Goal: Contribute content: Contribute content

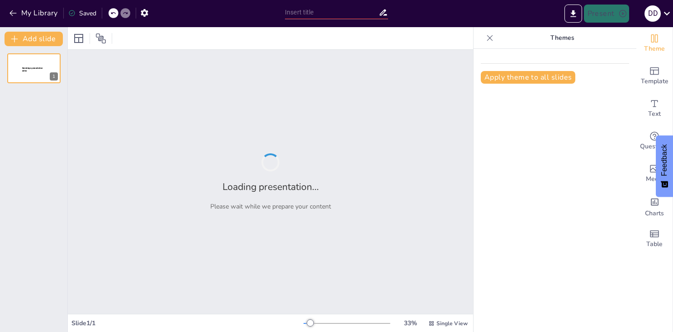
type input "Искусственный Интеллект: Основы и Принципы Работы"
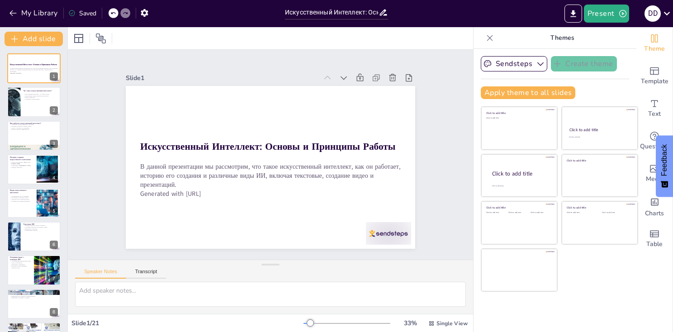
checkbox input "true"
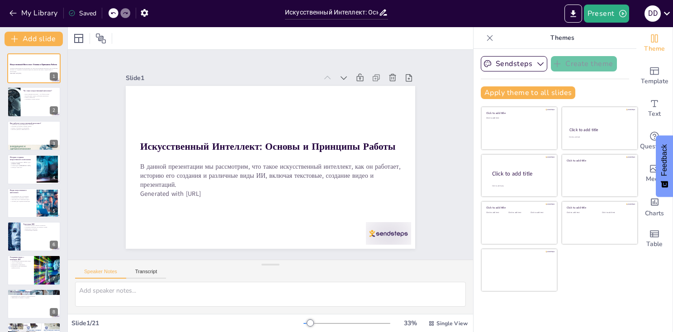
click at [420, 109] on div "Slide 1 Искусственный Интеллект: Основы и Принципы Работы В данной презентации …" at bounding box center [271, 154] width 372 height 255
checkbox input "true"
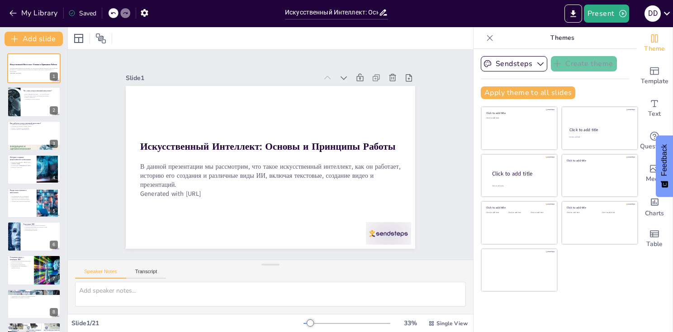
checkbox input "true"
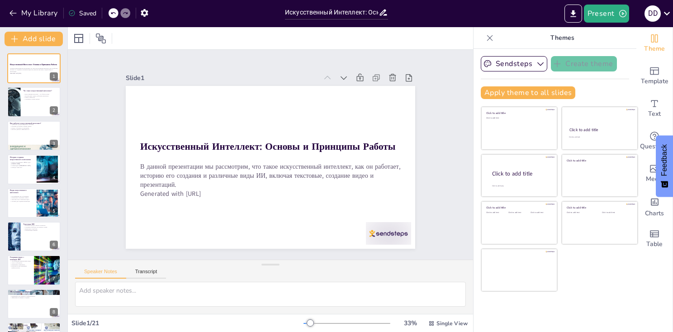
checkbox input "true"
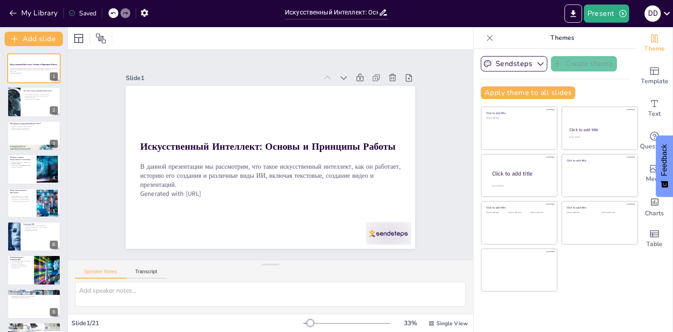
checkbox input "true"
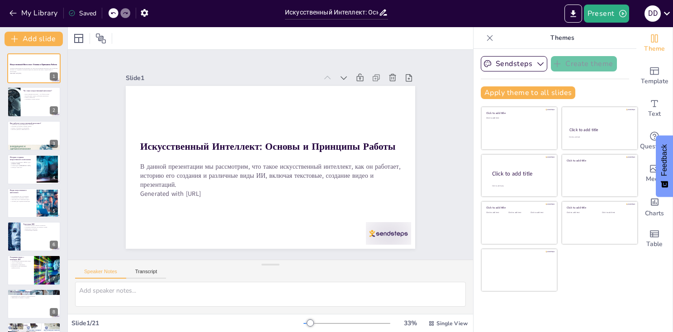
checkbox input "true"
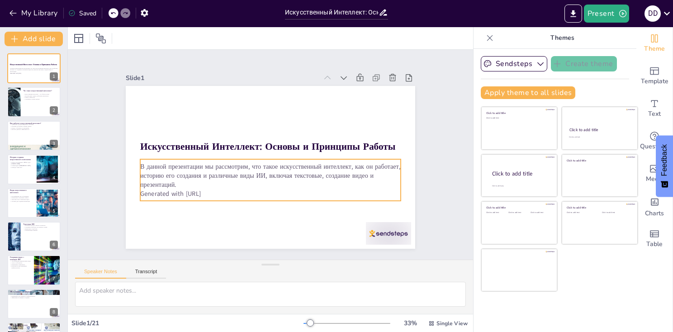
checkbox input "true"
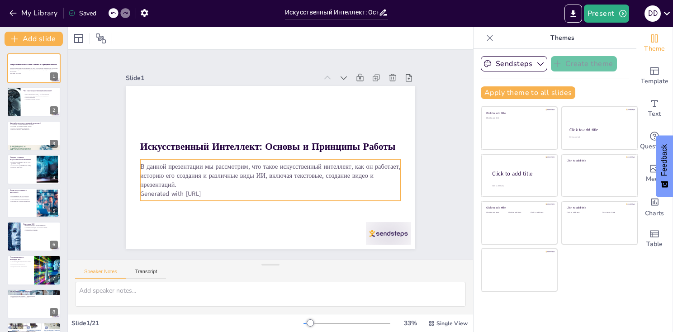
click at [235, 194] on p "Generated with [URL]" at bounding box center [304, 174] width 138 height 230
checkbox input "true"
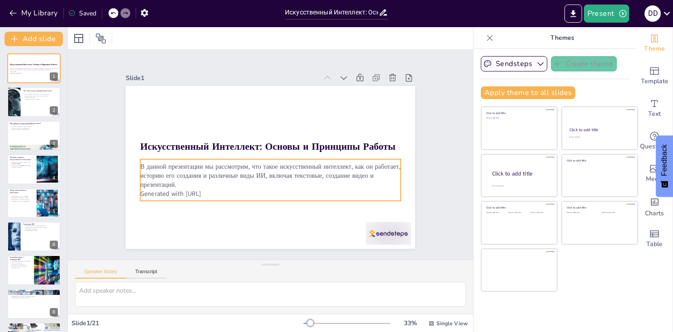
checkbox input "true"
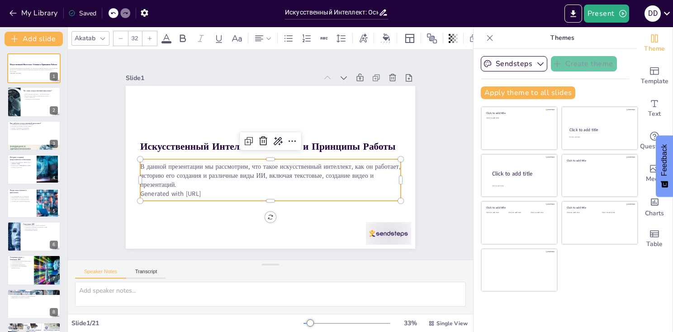
click at [185, 194] on p "Generated with [URL]" at bounding box center [293, 186] width 216 height 161
checkbox input "true"
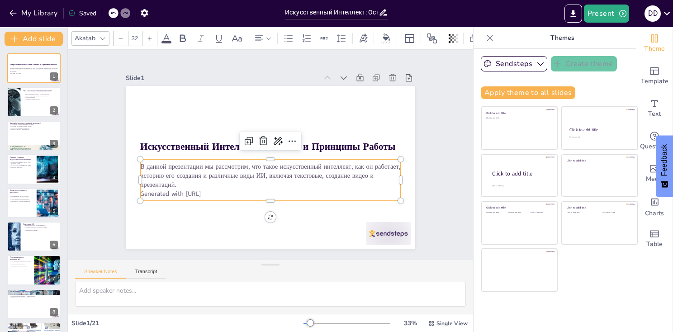
checkbox input "true"
drag, startPoint x: 215, startPoint y: 189, endPoint x: 139, endPoint y: 191, distance: 76.0
click at [214, 191] on p "Generated with [URL]" at bounding box center [232, 151] width 36 height 260
checkbox input "true"
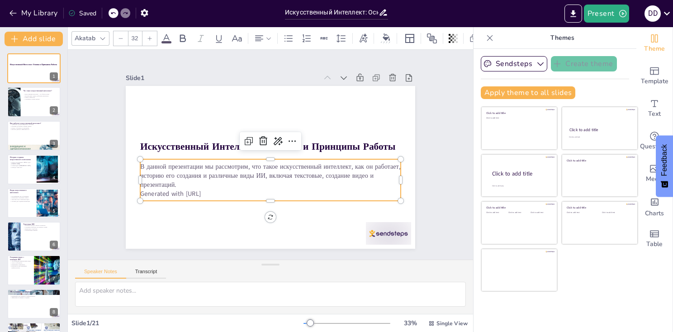
checkbox input "true"
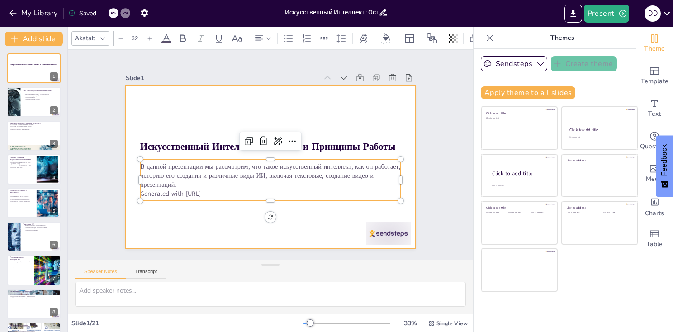
checkbox input "true"
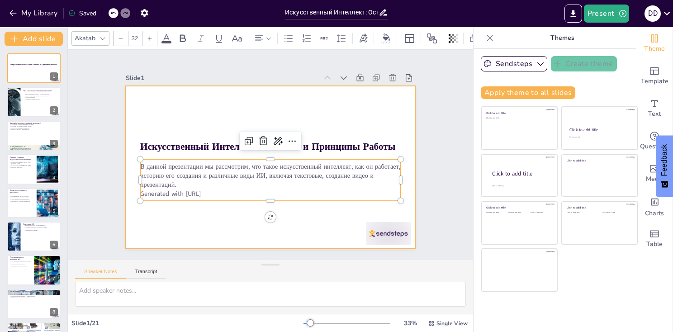
checkbox input "true"
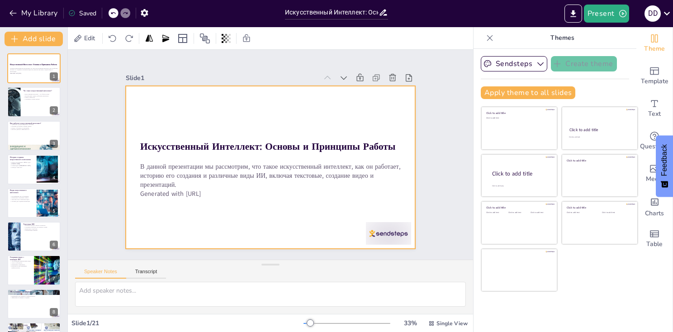
checkbox input "true"
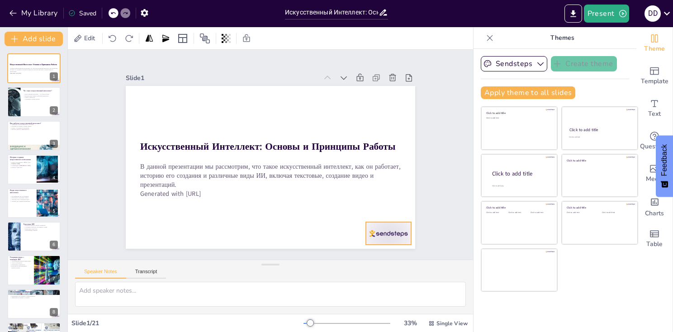
checkbox input "true"
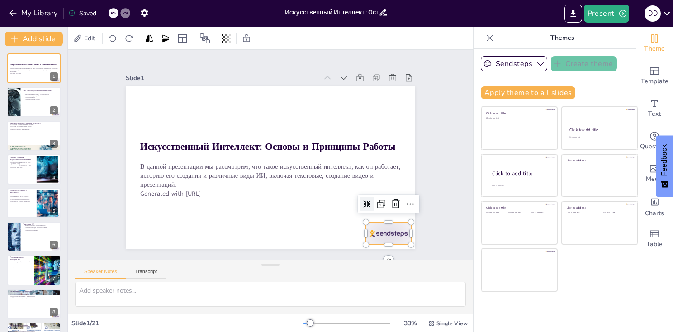
click at [386, 80] on div at bounding box center [372, 55] width 32 height 49
checkbox input "true"
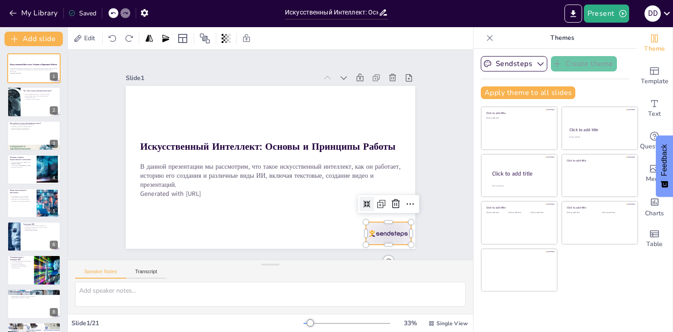
checkbox input "true"
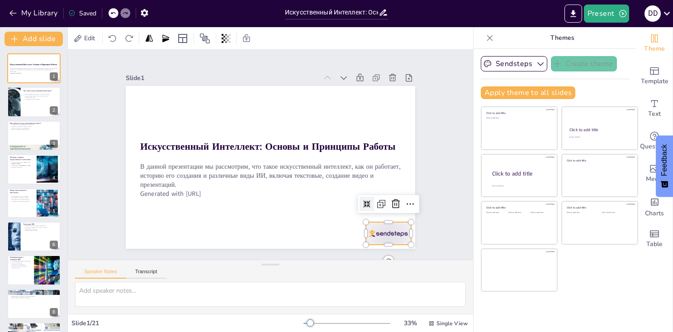
checkbox input "true"
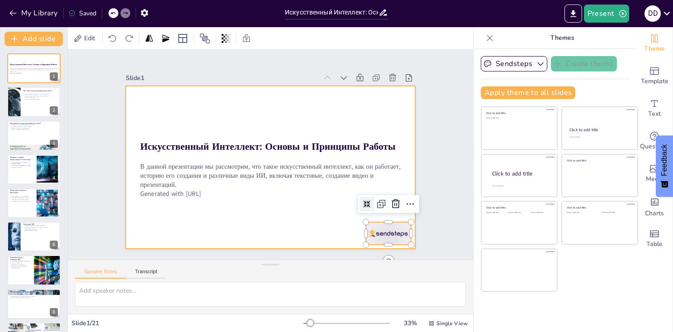
checkbox input "true"
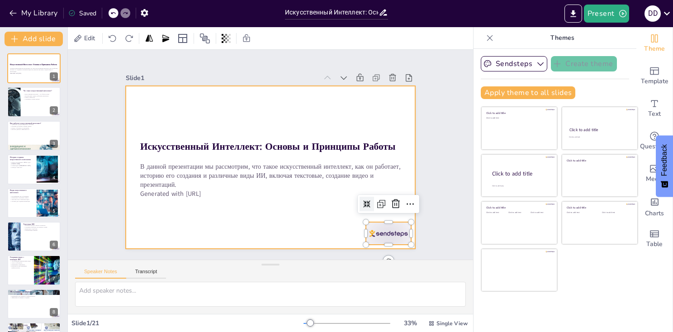
click at [317, 227] on div at bounding box center [262, 145] width 324 height 315
checkbox input "true"
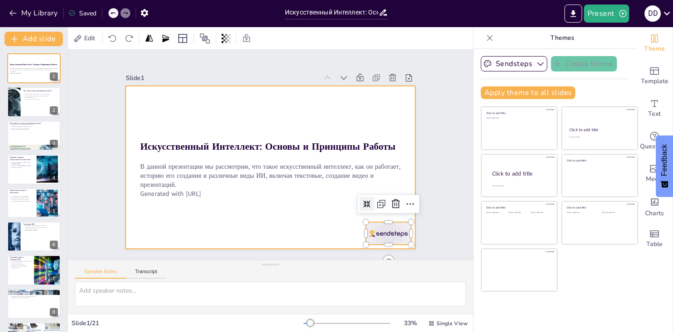
checkbox input "true"
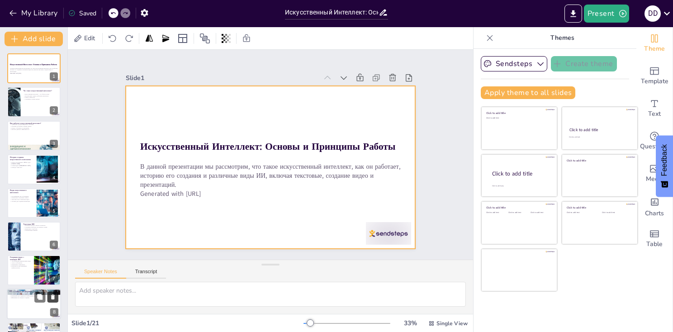
checkbox input "true"
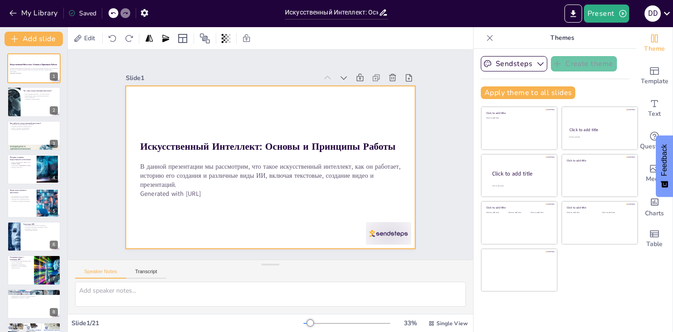
checkbox input "true"
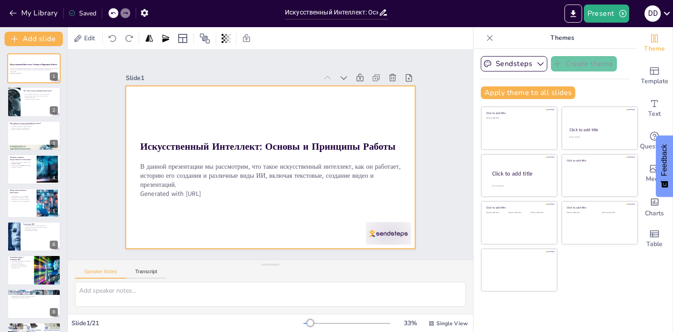
checkbox input "true"
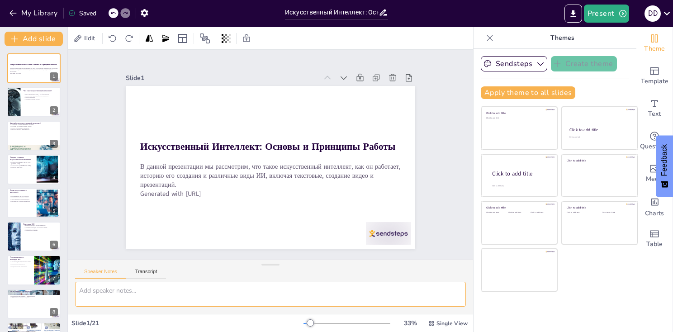
click at [128, 289] on textarea at bounding box center [270, 294] width 391 height 25
checkbox input "true"
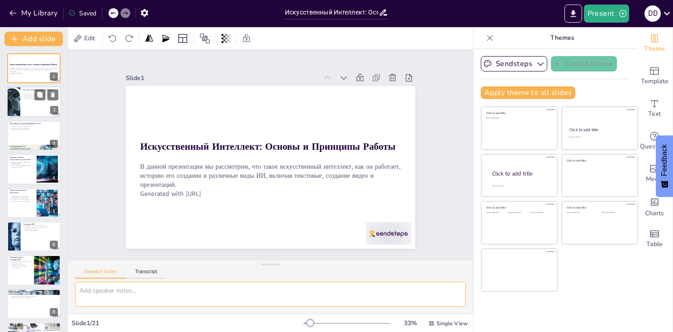
checkbox input "true"
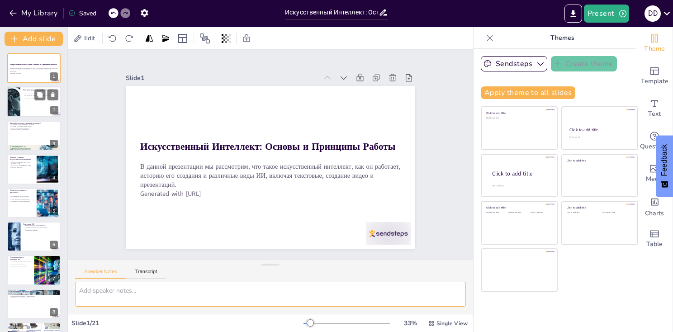
checkbox input "true"
click at [18, 114] on div at bounding box center [14, 102] width 46 height 31
checkbox input "true"
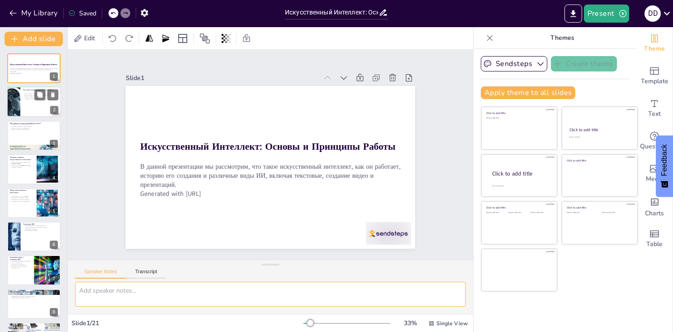
checkbox input "true"
type textarea "Loremipsumdol sitametco adipiscing elitseddo eiusmodtemp, incidid utlabore etdo…"
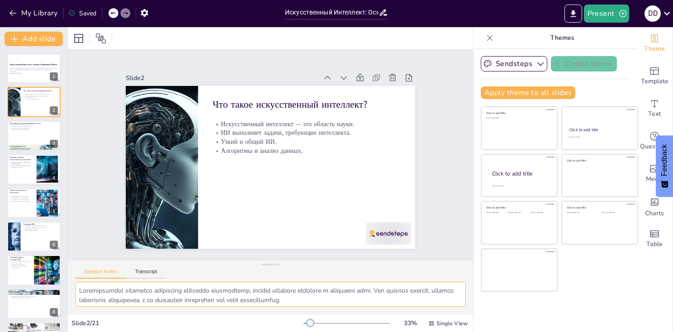
checkbox input "true"
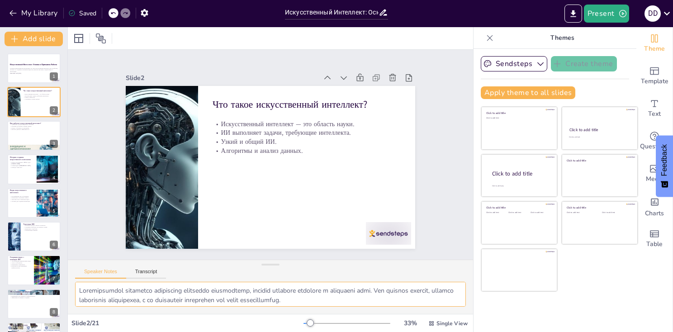
checkbox input "true"
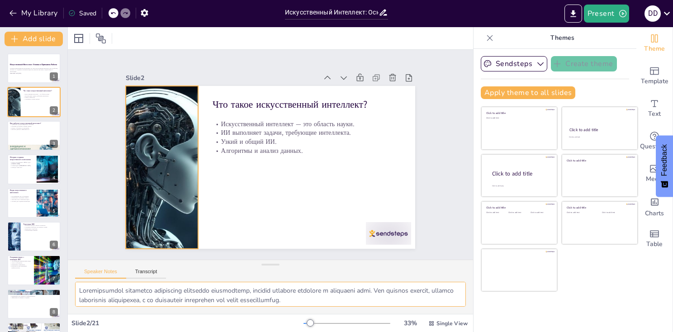
checkbox input "true"
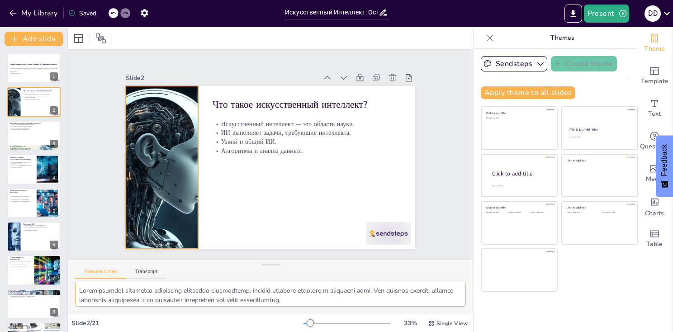
checkbox input "true"
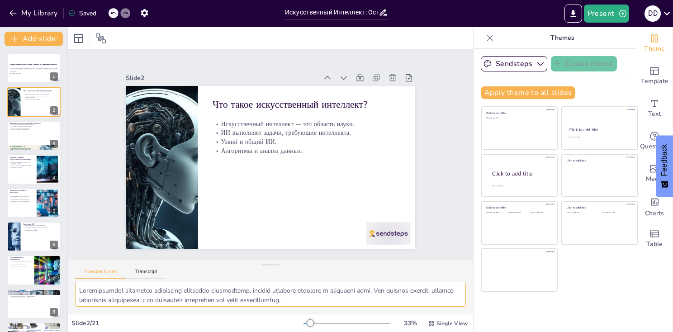
checkbox input "true"
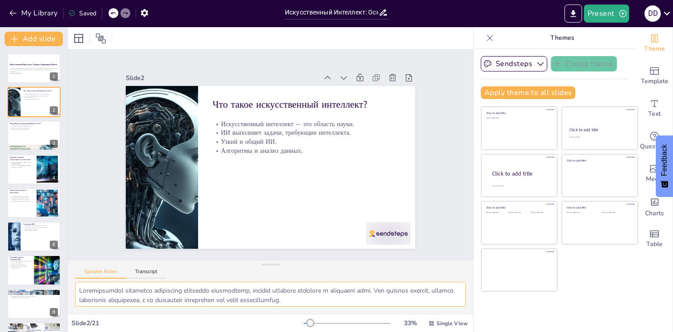
checkbox input "true"
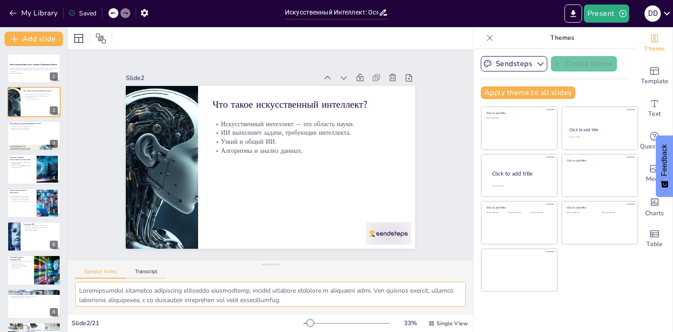
checkbox input "true"
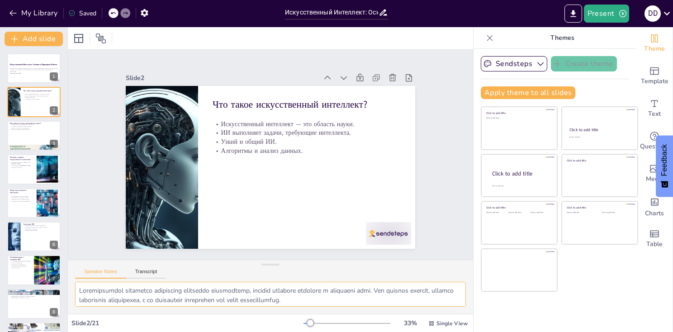
checkbox input "true"
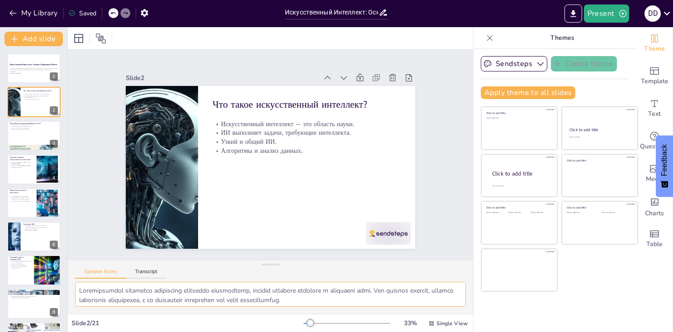
checkbox input "true"
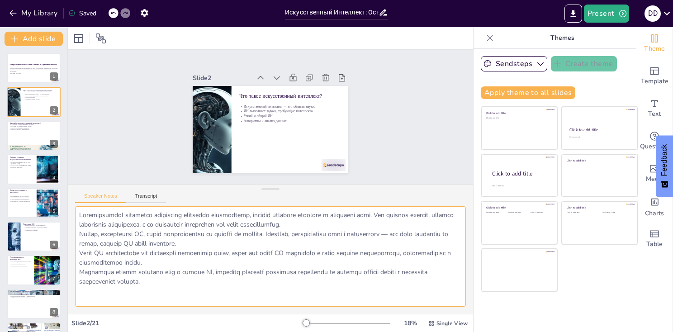
checkbox input "true"
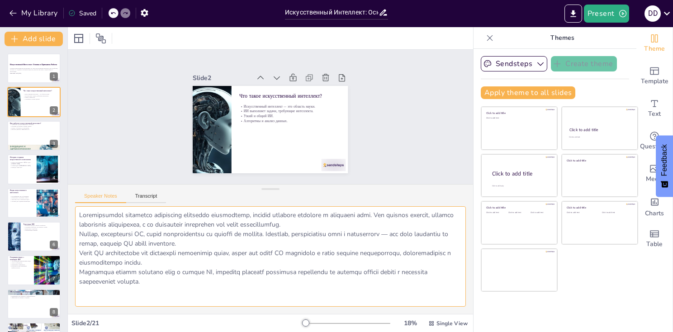
drag, startPoint x: 261, startPoint y: 264, endPoint x: 270, endPoint y: 188, distance: 76.0
click at [270, 188] on div at bounding box center [270, 189] width 18 height 9
drag, startPoint x: 194, startPoint y: 287, endPoint x: 92, endPoint y: 210, distance: 127.5
click at [92, 210] on textarea at bounding box center [270, 256] width 391 height 100
click at [184, 254] on textarea at bounding box center [270, 256] width 391 height 100
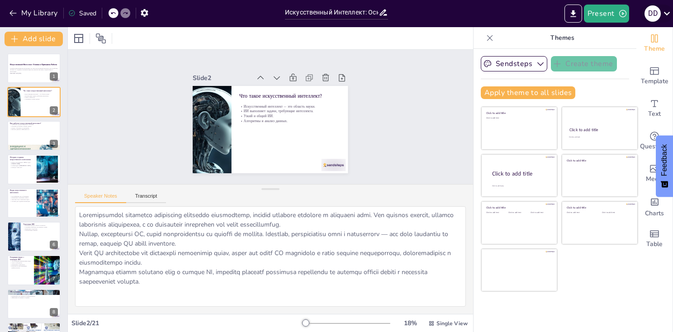
click at [668, 7] on icon at bounding box center [667, 13] width 12 height 12
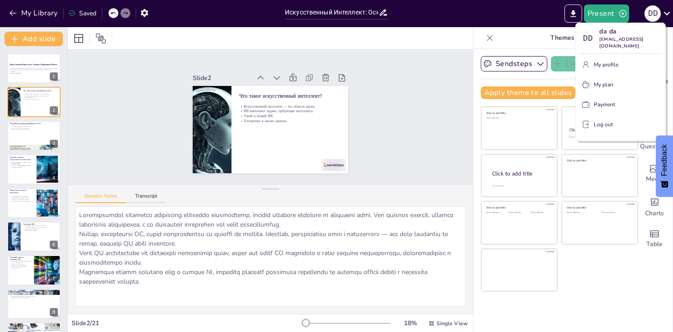
click at [604, 81] on p "My plan" at bounding box center [603, 85] width 19 height 8
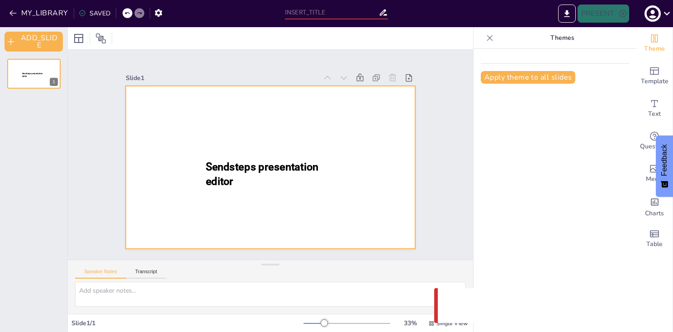
type input "Искусственный Интеллект: Основы и Принципы Работы"
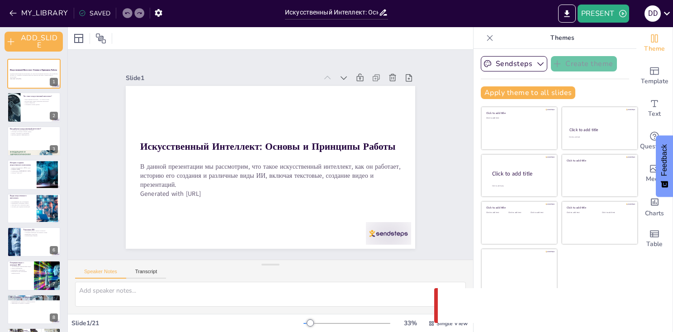
checkbox input "true"
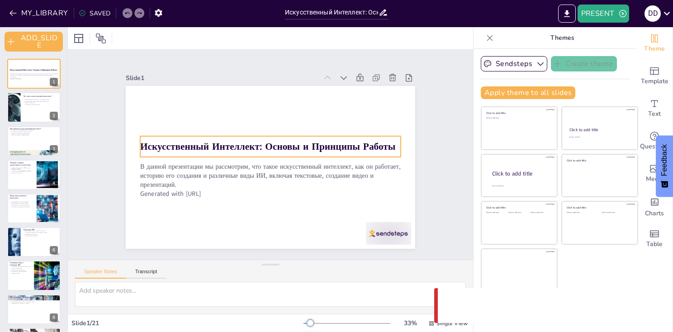
checkbox input "true"
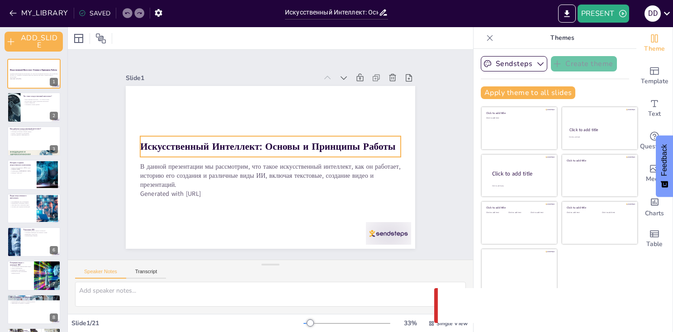
checkbox input "true"
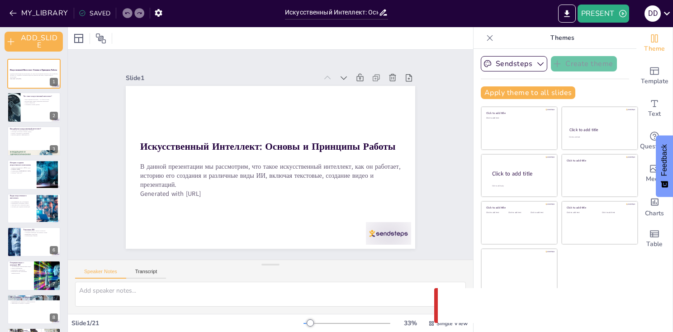
checkbox input "true"
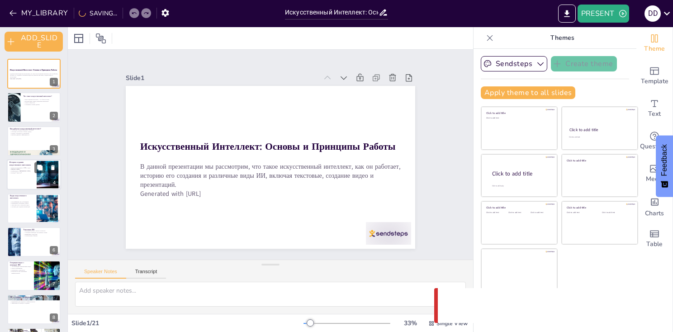
checkbox input "true"
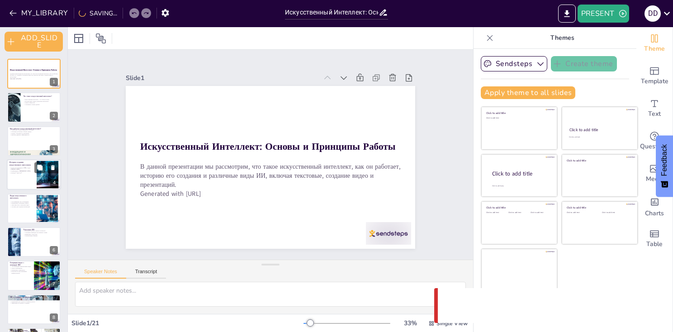
checkbox input "true"
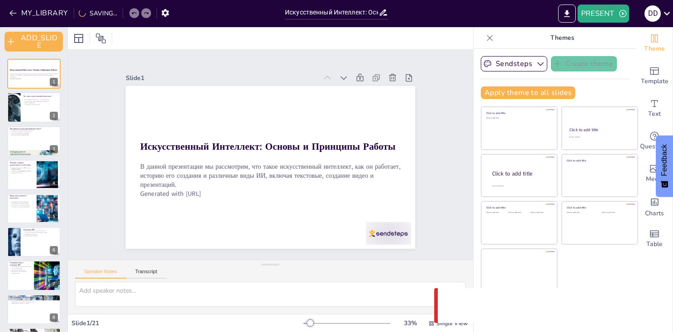
checkbox input "true"
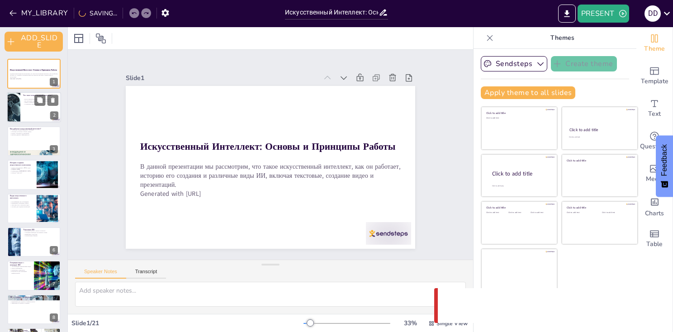
checkbox input "true"
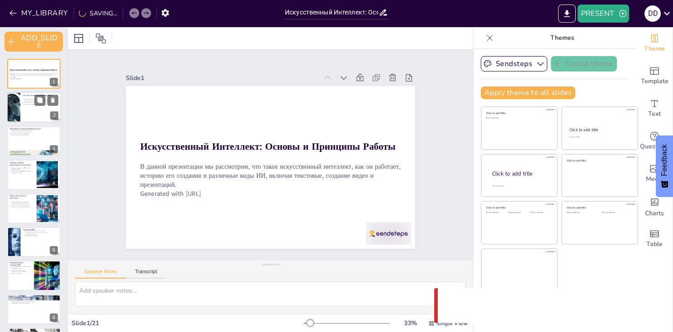
checkbox input "true"
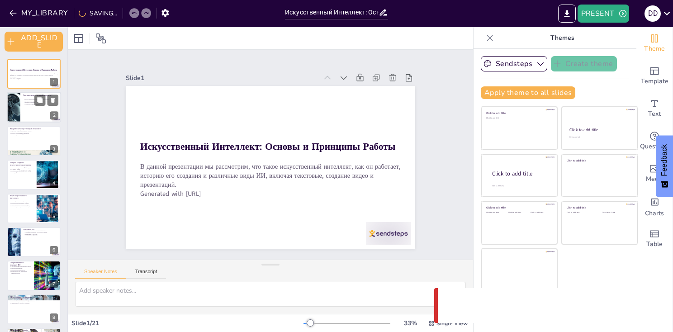
checkbox input "true"
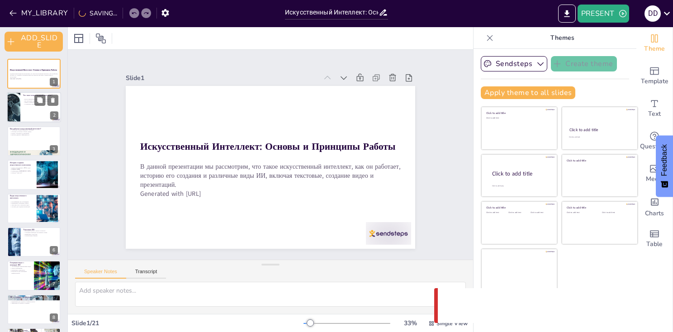
checkbox input "true"
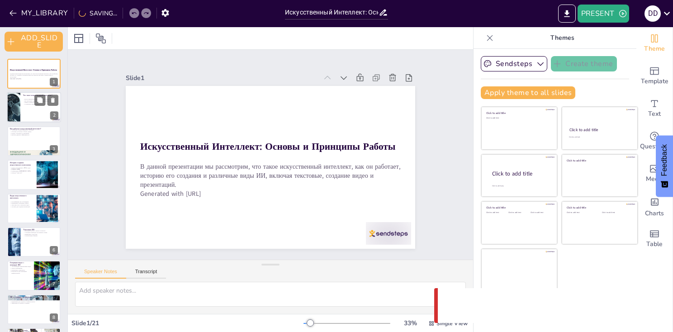
checkbox input "true"
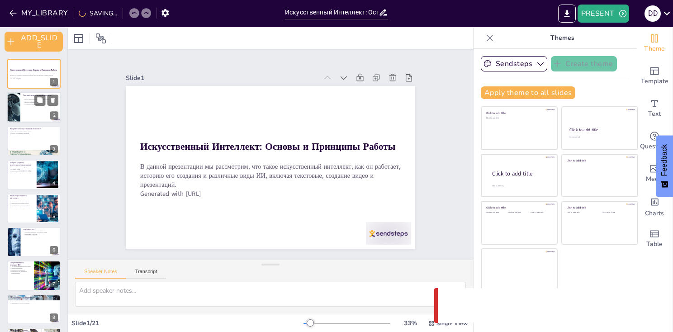
checkbox input "true"
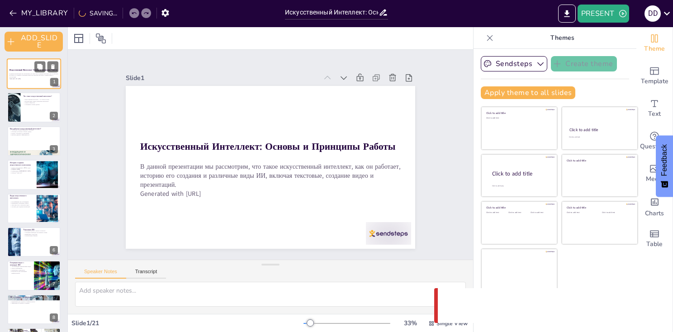
checkbox input "true"
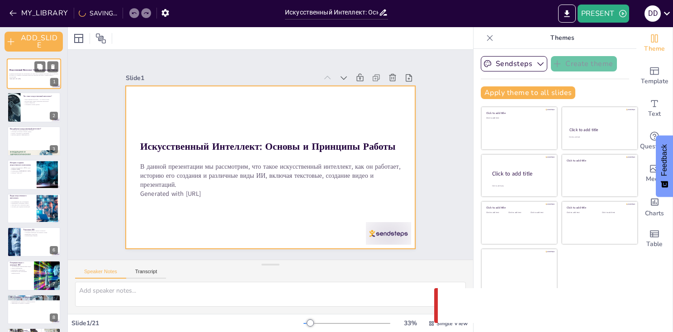
checkbox input "true"
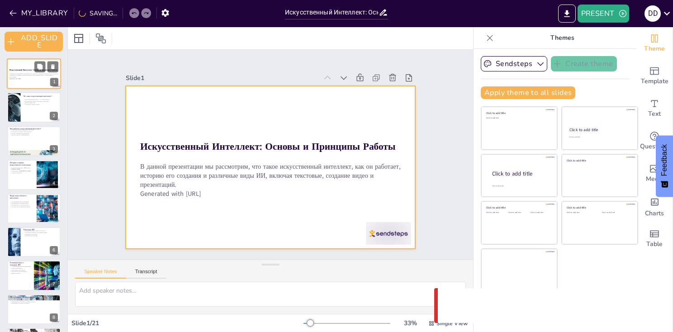
checkbox input "true"
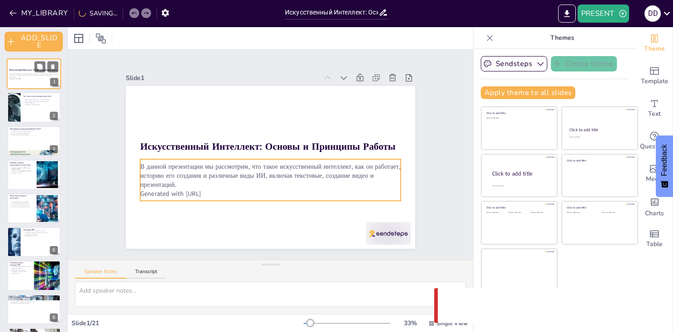
click at [15, 78] on p "Generated with [URL]" at bounding box center [33, 79] width 49 height 2
checkbox input "true"
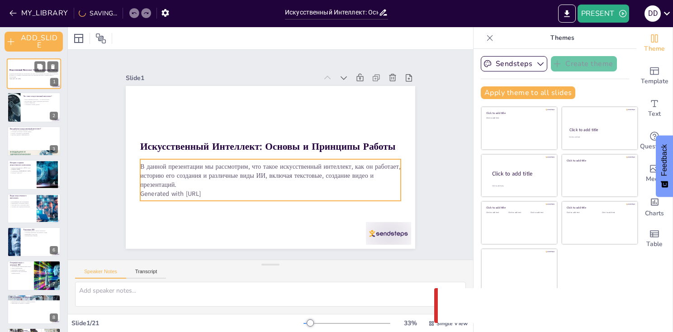
checkbox input "true"
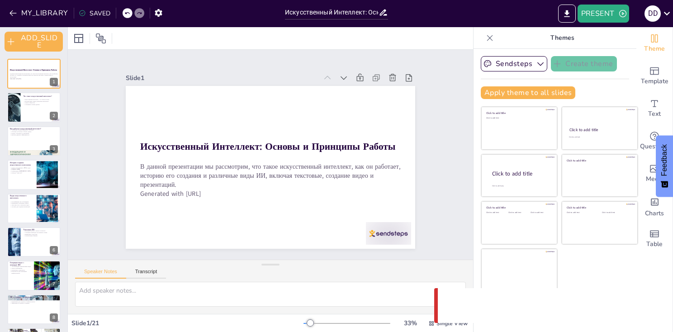
checkbox input "true"
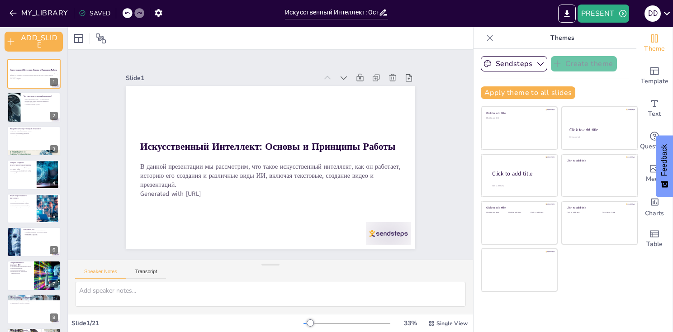
checkbox input "true"
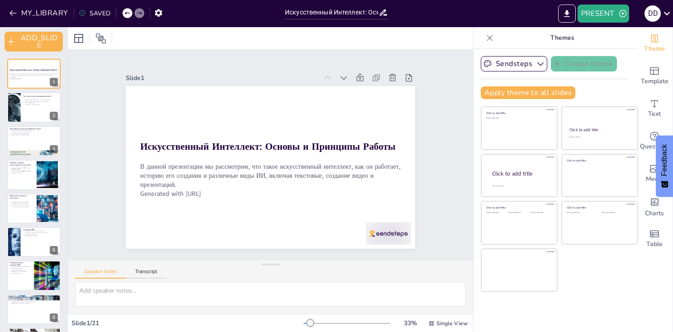
checkbox input "true"
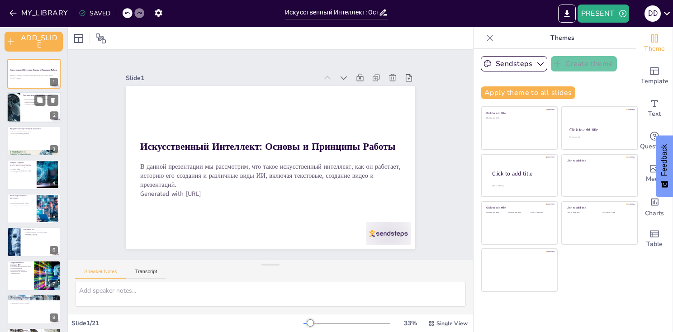
checkbox input "true"
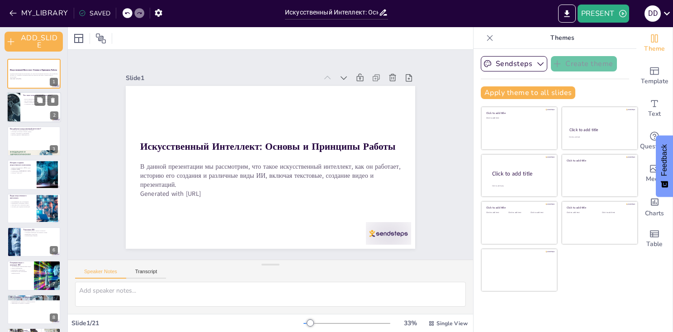
checkbox input "true"
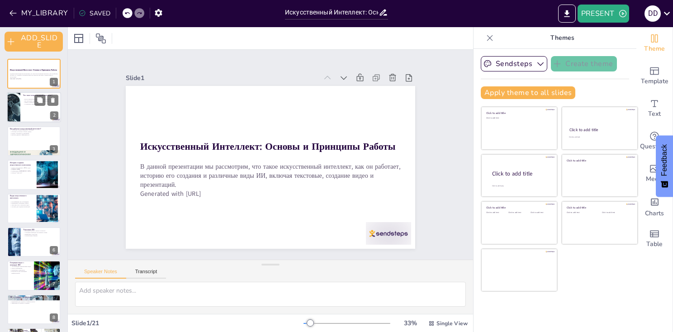
checkbox input "true"
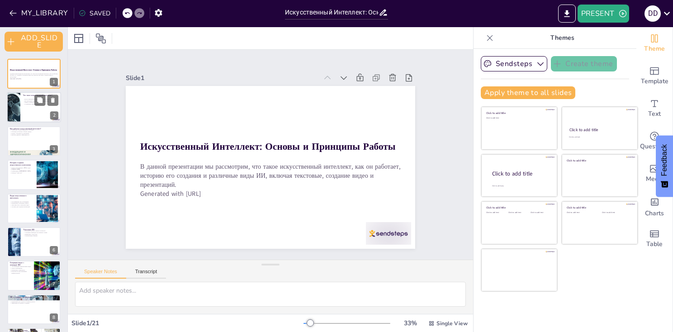
click at [16, 122] on div "Что такое искусственный интеллект? Искусственный интеллект — это область науки.…" at bounding box center [34, 107] width 54 height 31
type textarea "Loremipsumdol sitametco adipiscing elitseddo eiusmodtemp, incidid utlabore etdo…"
checkbox input "true"
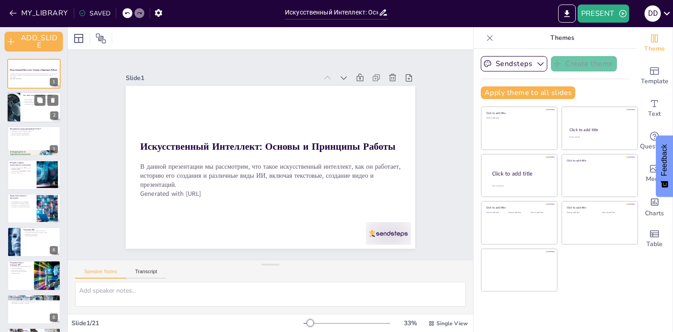
checkbox input "true"
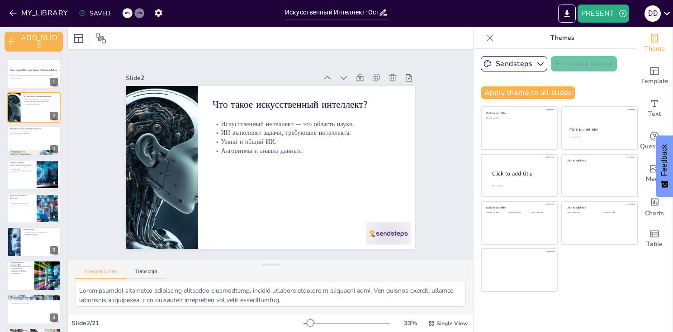
checkbox input "true"
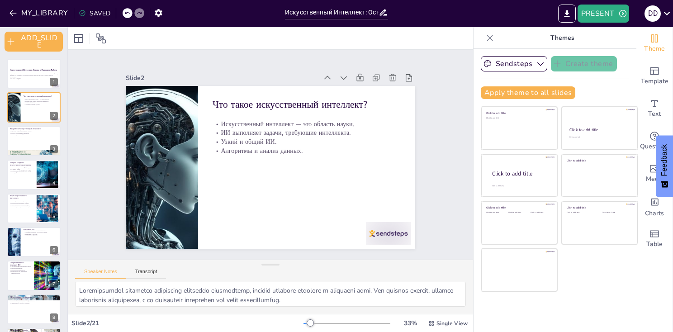
checkbox input "true"
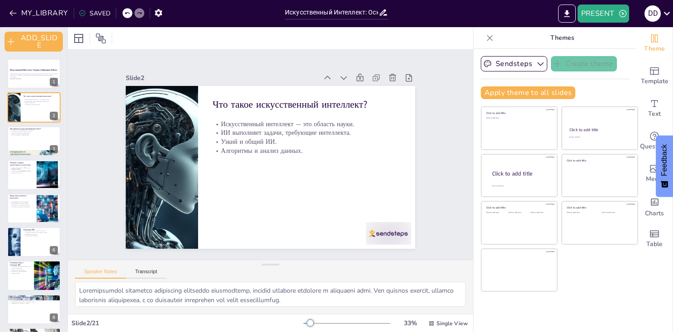
checkbox input "true"
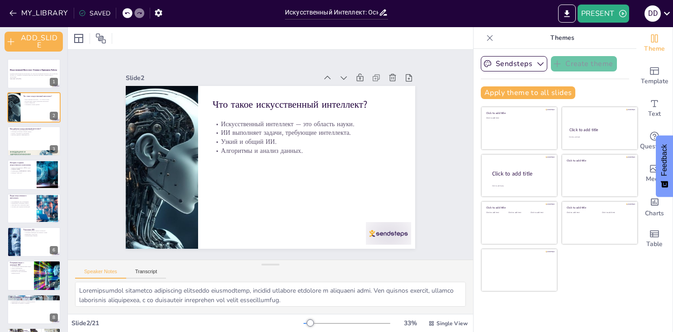
checkbox input "true"
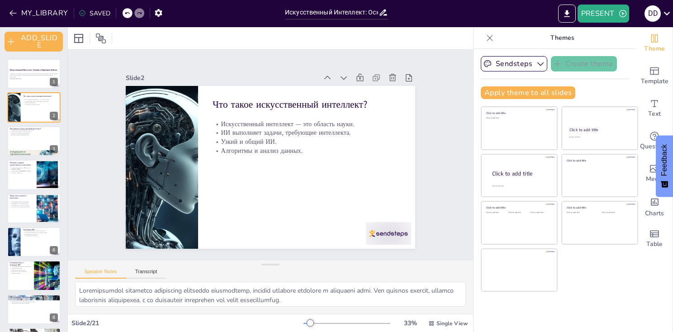
checkbox input "true"
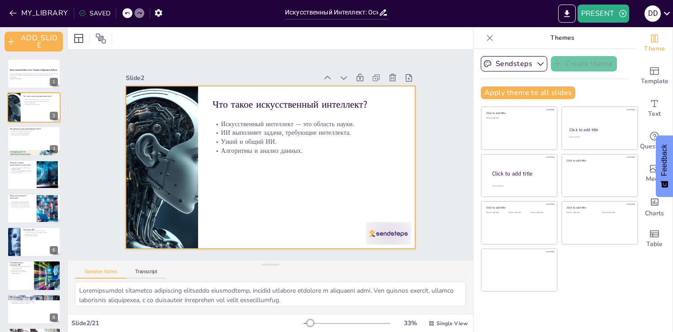
checkbox input "true"
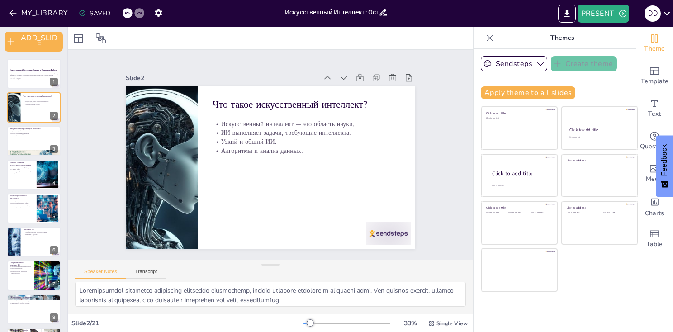
checkbox input "true"
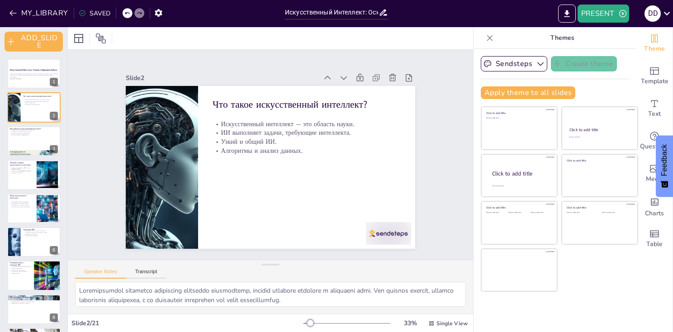
checkbox input "true"
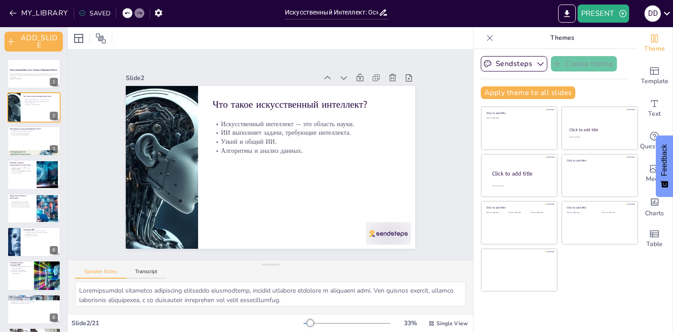
checkbox input "true"
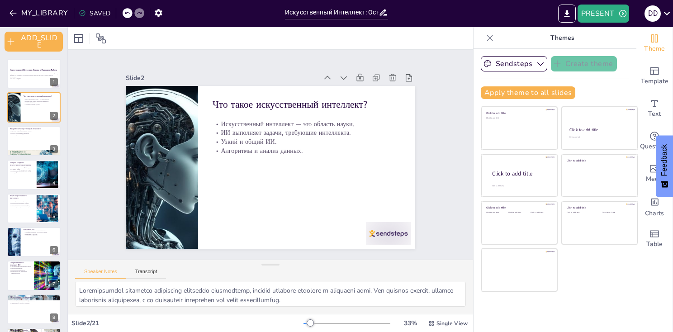
checkbox input "true"
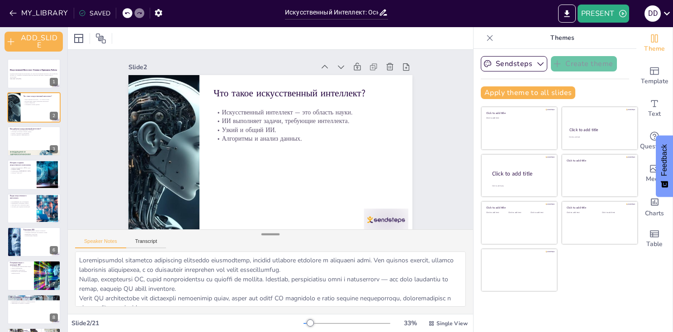
checkbox input "true"
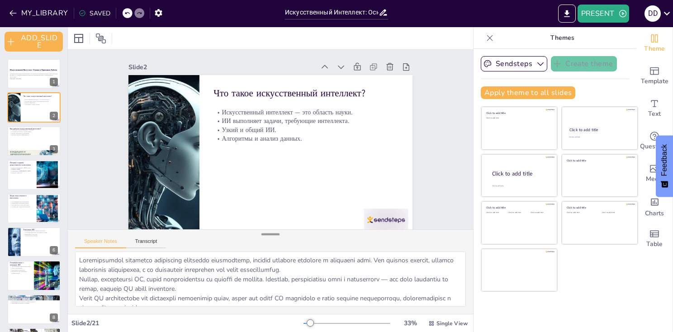
checkbox input "true"
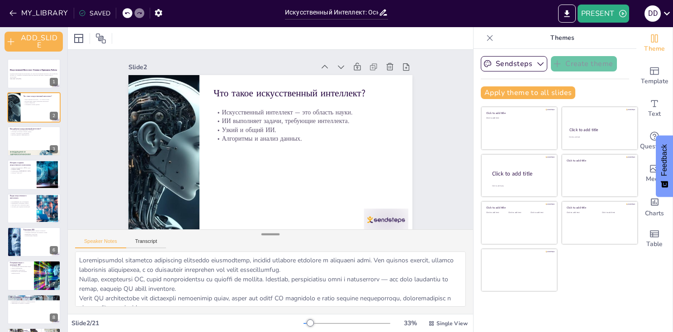
checkbox input "true"
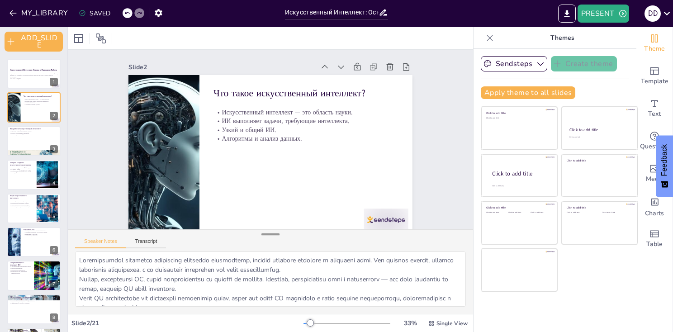
checkbox input "true"
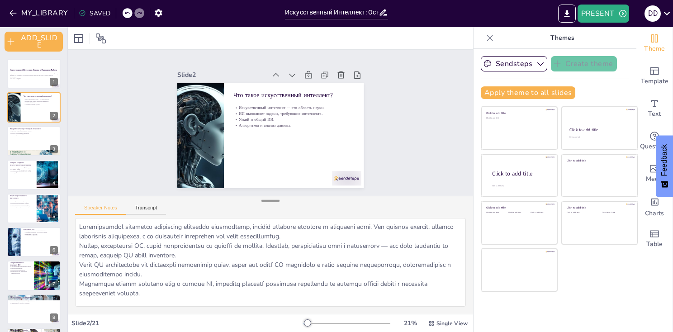
checkbox input "true"
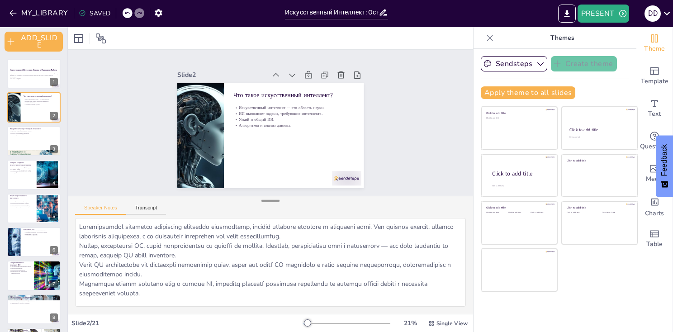
checkbox input "true"
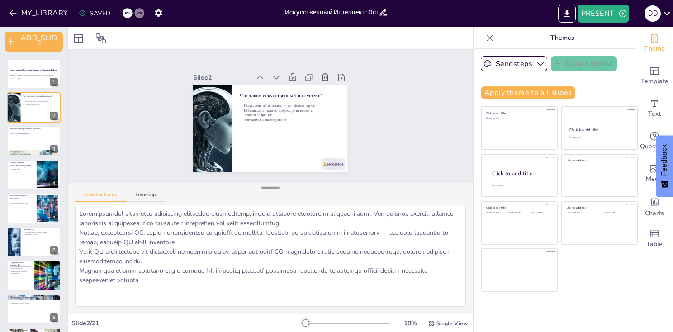
drag, startPoint x: 270, startPoint y: 268, endPoint x: 269, endPoint y: 191, distance: 76.9
click at [269, 191] on div at bounding box center [270, 187] width 18 height 9
click at [19, 143] on div at bounding box center [34, 141] width 54 height 31
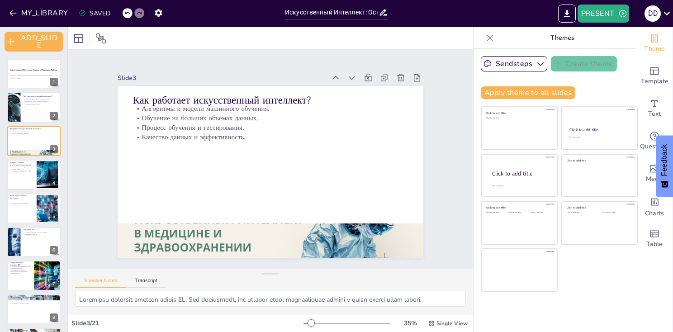
drag, startPoint x: 260, startPoint y: 185, endPoint x: 265, endPoint y: 280, distance: 95.1
click at [265, 280] on div "Speaker Notes Transcript" at bounding box center [270, 291] width 405 height 45
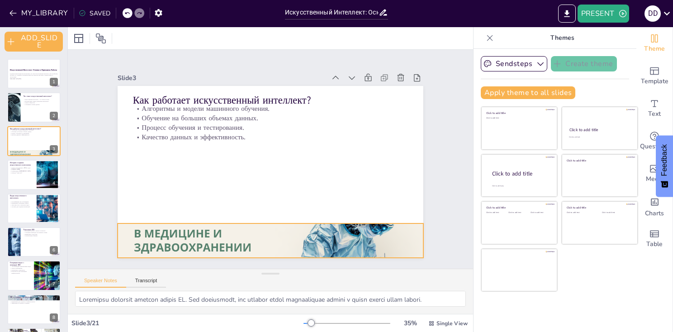
click at [277, 228] on div at bounding box center [271, 241] width 306 height 172
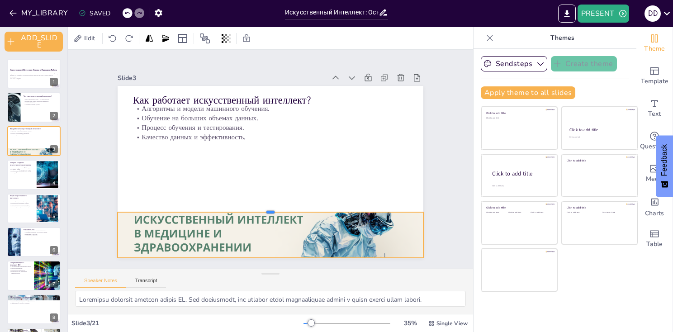
drag, startPoint x: 262, startPoint y: 219, endPoint x: 271, endPoint y: 208, distance: 14.5
click at [271, 208] on div at bounding box center [271, 208] width 306 height 7
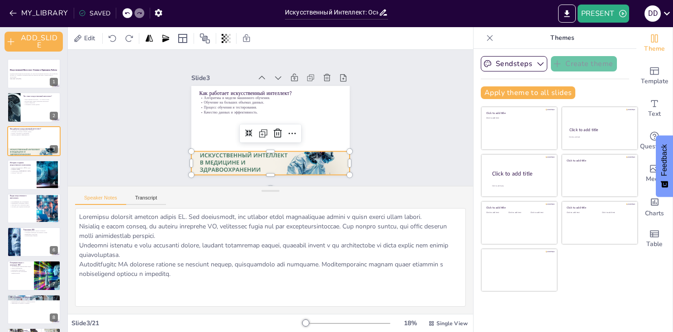
drag, startPoint x: 271, startPoint y: 277, endPoint x: 272, endPoint y: 194, distance: 82.8
click at [272, 194] on div at bounding box center [270, 190] width 18 height 9
click at [242, 194] on div "Speaker Notes Transcript" at bounding box center [270, 197] width 405 height 22
click at [27, 166] on div "История создания искусственного интеллекта" at bounding box center [21, 164] width 24 height 6
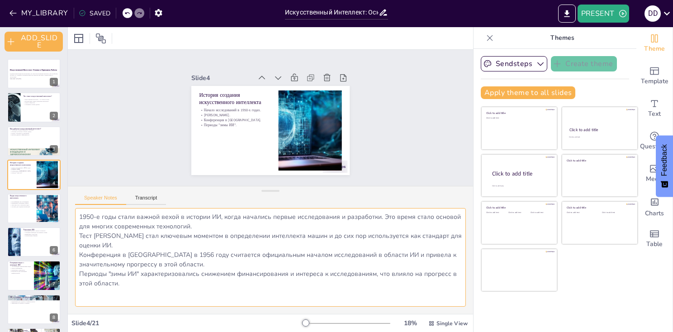
drag, startPoint x: 346, startPoint y: 232, endPoint x: 673, endPoint y: 345, distance: 345.7
click at [673, 332] on html "MY_LIBRARY SAVED Искусственный Интеллект: Основы и Принципы Работы PRESENT d d …" at bounding box center [336, 166] width 673 height 332
click at [610, 284] on div "Click to add title Click to add text Click to add title Click to add text Click…" at bounding box center [559, 198] width 157 height 185
click at [155, 12] on icon "button" at bounding box center [158, 13] width 7 height 8
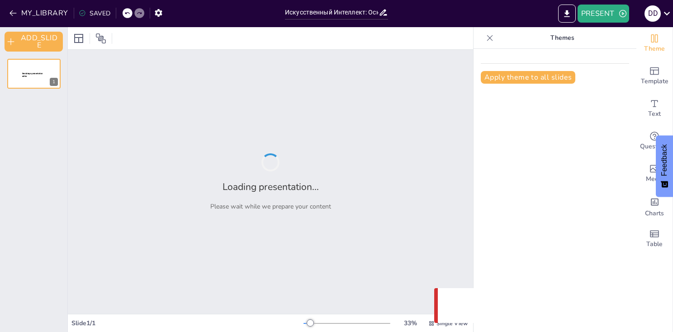
type input "Искусственный Интеллект: Основы и Принципы Работы"
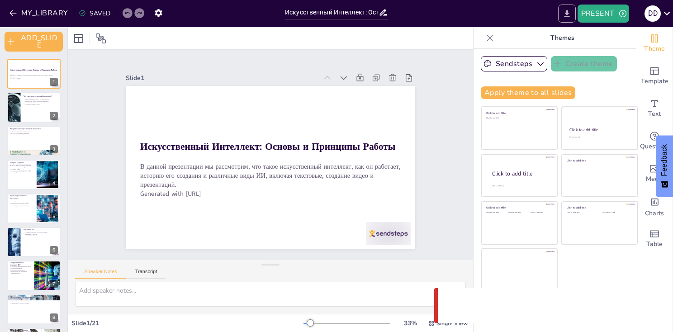
checkbox input "true"
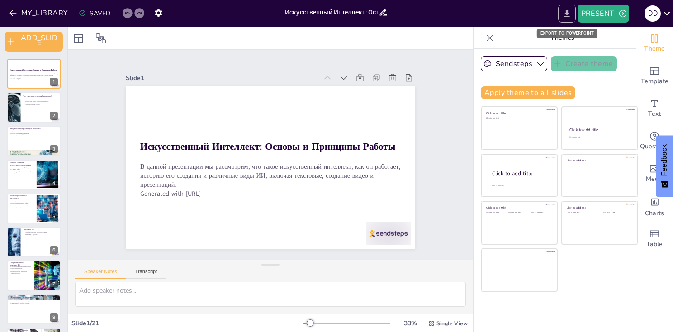
click at [566, 15] on icon "EXPORT_TO_POWERPOINT" at bounding box center [566, 13] width 9 height 9
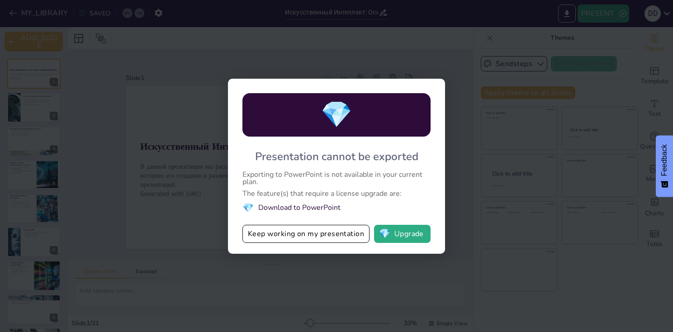
click at [275, 158] on div "Presentation cannot be exported" at bounding box center [336, 156] width 163 height 14
click at [293, 208] on li "💎 Download to PowerPoint" at bounding box center [336, 208] width 188 height 12
click at [484, 92] on div "💎 Presentation cannot be exported Exporting to PowerPoint is not available in y…" at bounding box center [336, 166] width 673 height 332
click at [550, 206] on div "💎 Presentation cannot be exported Exporting to PowerPoint is not available in y…" at bounding box center [336, 166] width 673 height 332
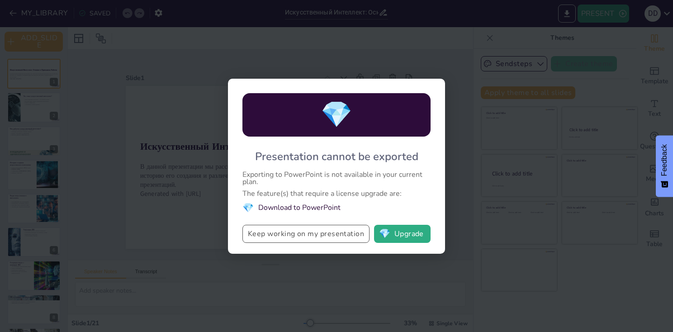
click at [302, 237] on button "Keep working on my presentation" at bounding box center [305, 234] width 127 height 18
checkbox input "true"
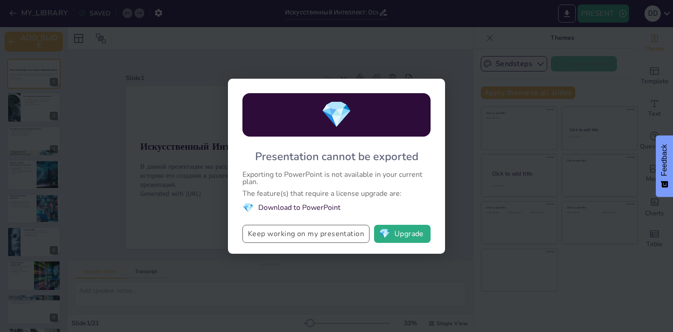
checkbox input "true"
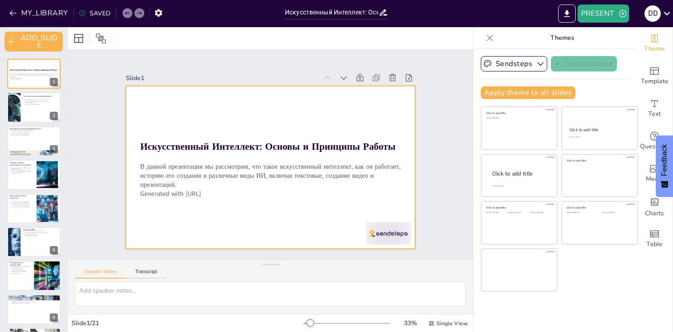
checkbox input "true"
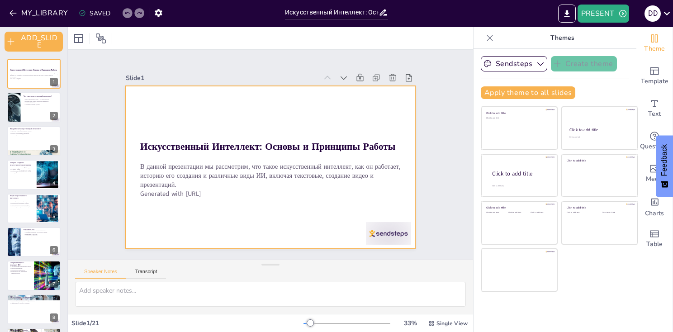
checkbox input "true"
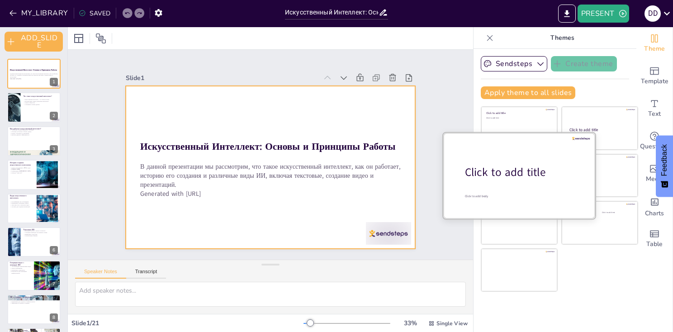
checkbox input "true"
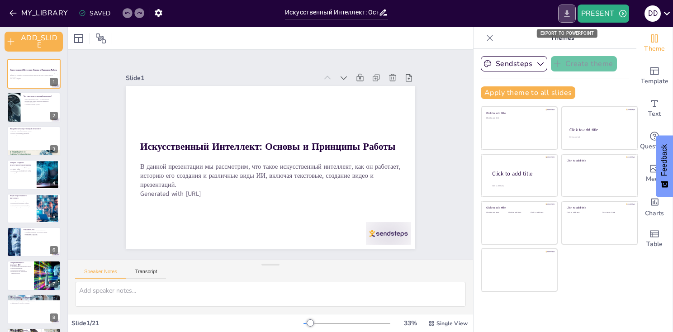
click at [561, 12] on button "EXPORT_TO_POWERPOINT" at bounding box center [567, 14] width 18 height 18
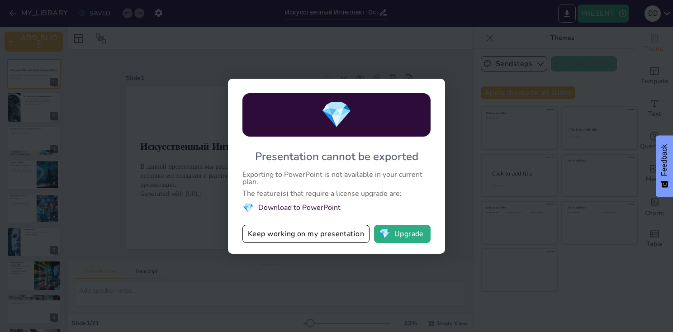
click at [146, 180] on div "💎 Presentation cannot be exported Exporting to PowerPoint is not available in y…" at bounding box center [336, 166] width 673 height 332
click at [290, 236] on button "Keep working on my presentation" at bounding box center [305, 234] width 127 height 18
checkbox input "true"
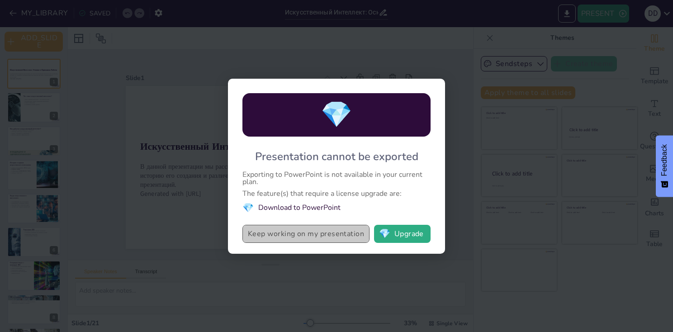
checkbox input "true"
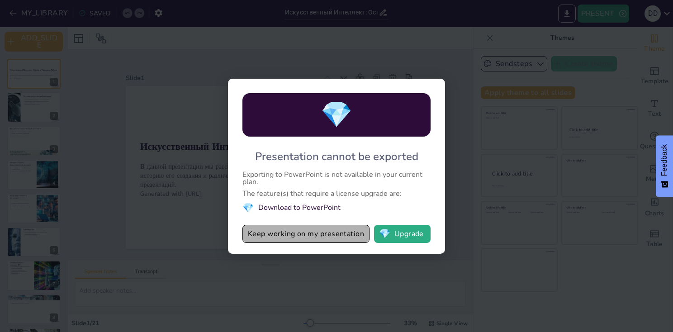
checkbox input "true"
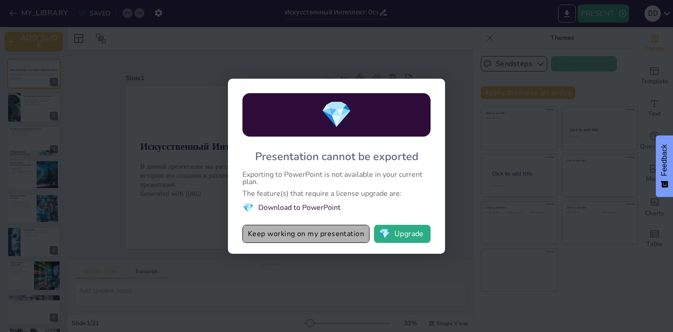
checkbox input "true"
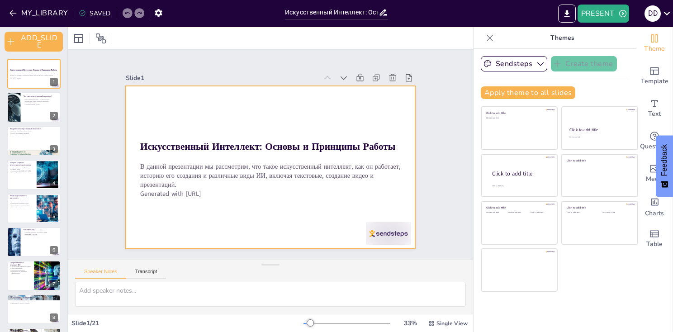
checkbox input "true"
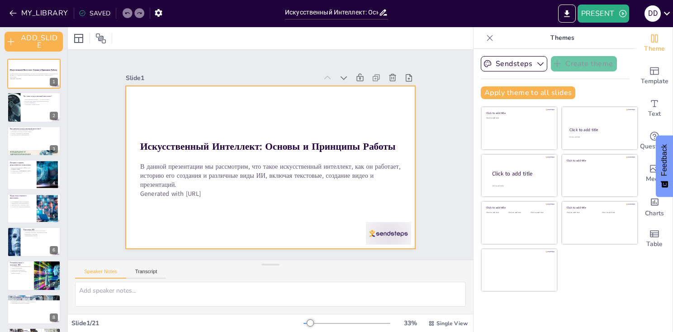
checkbox input "true"
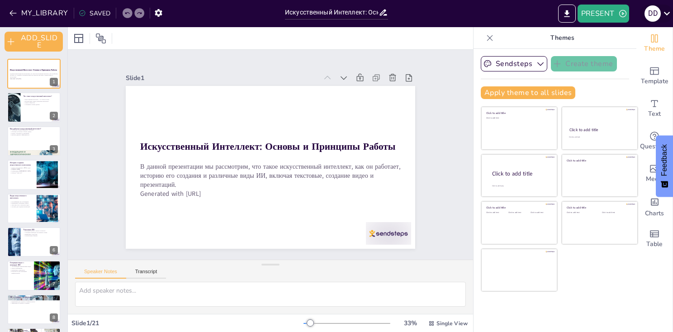
click at [664, 21] on div "d d" at bounding box center [656, 14] width 33 height 18
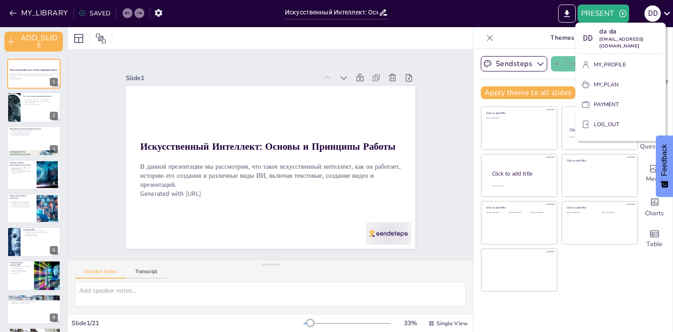
click at [664, 20] on div at bounding box center [336, 166] width 673 height 332
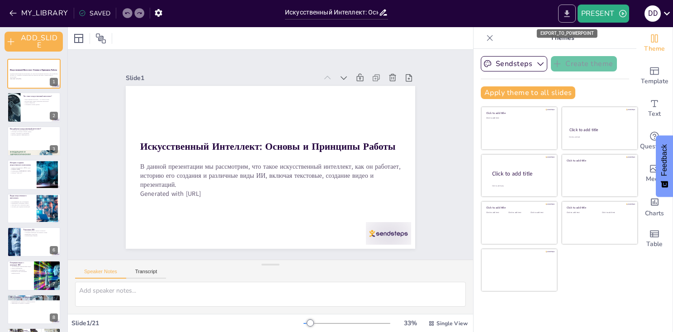
click at [570, 20] on button "EXPORT_TO_POWERPOINT" at bounding box center [567, 14] width 18 height 18
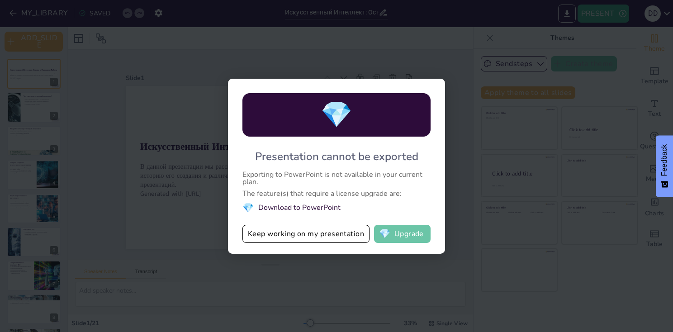
click at [393, 228] on button "💎 Upgrade" at bounding box center [402, 234] width 57 height 18
checkbox input "true"
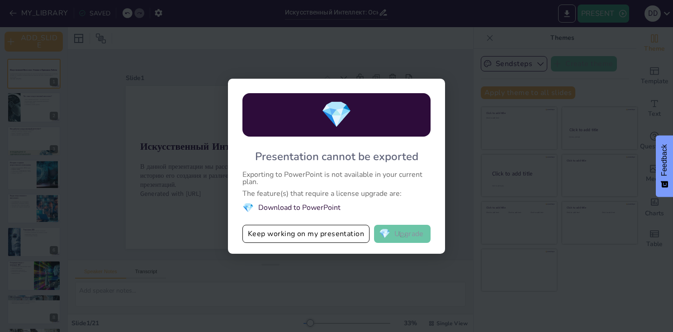
checkbox input "true"
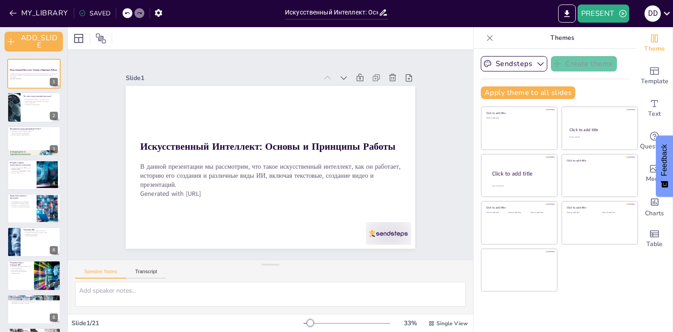
checkbox input "true"
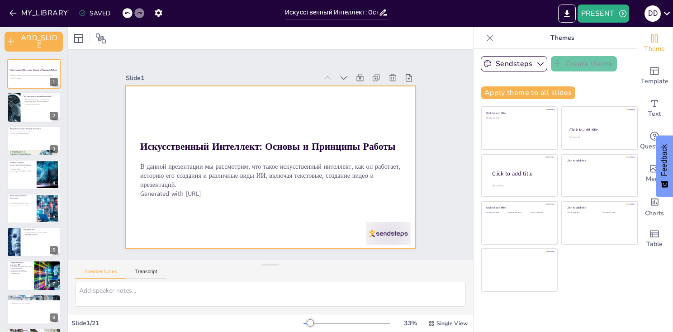
checkbox input "true"
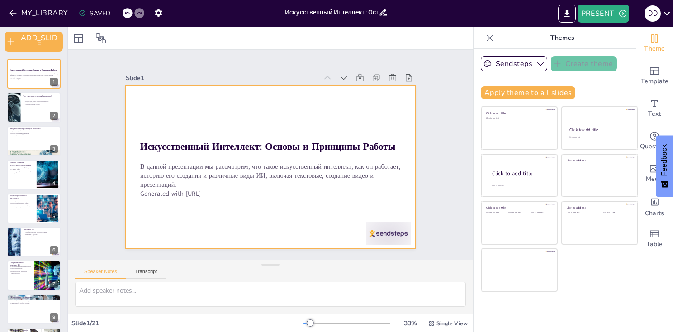
checkbox input "true"
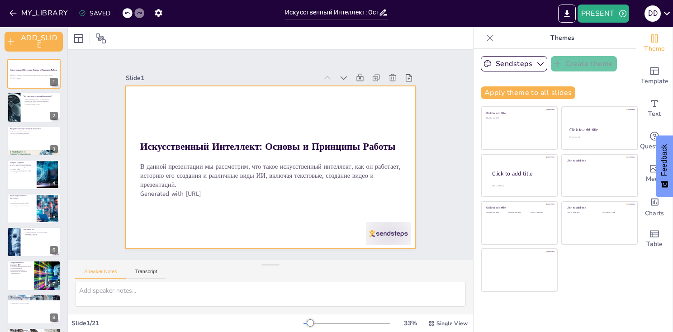
checkbox input "true"
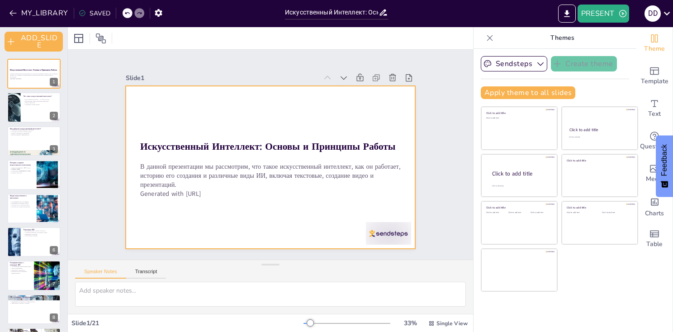
checkbox input "true"
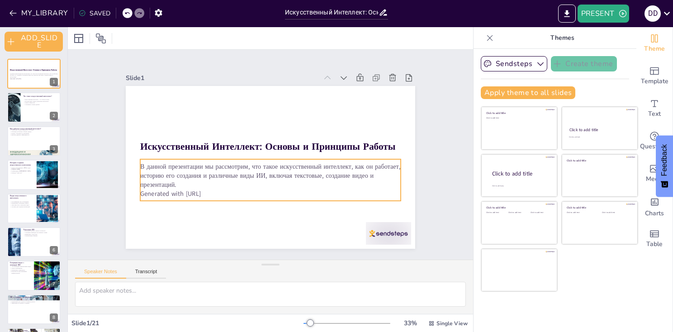
checkbox input "true"
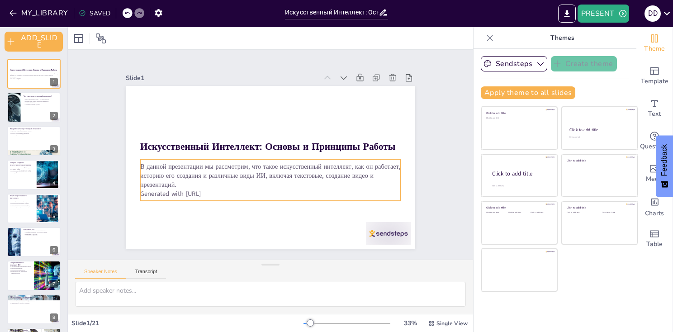
checkbox input "true"
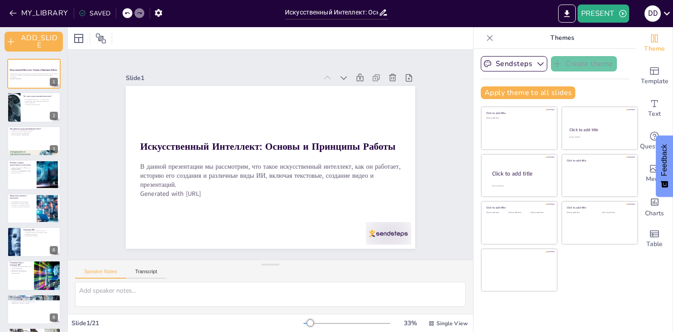
checkbox input "true"
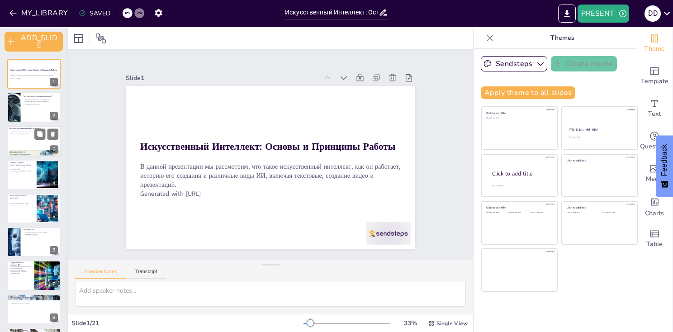
checkbox input "true"
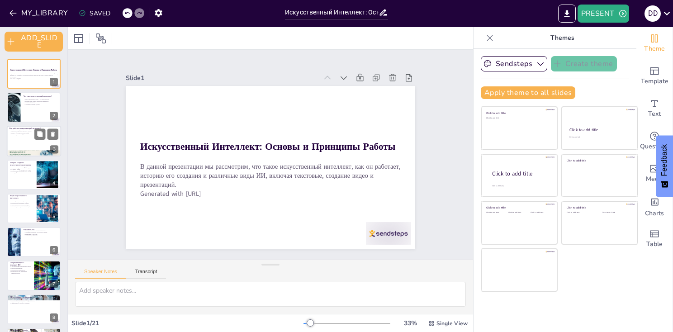
checkbox input "true"
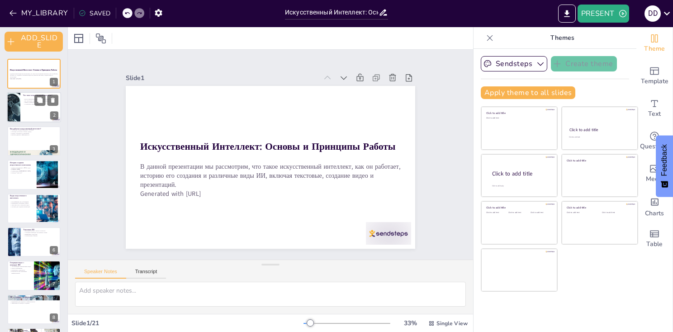
checkbox input "true"
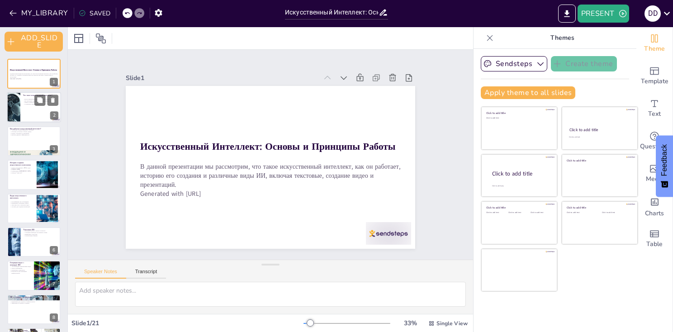
checkbox input "true"
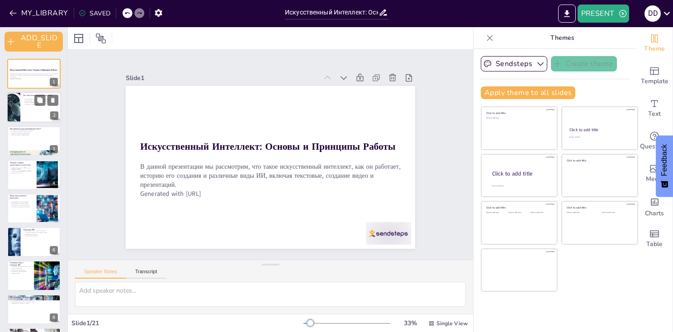
checkbox input "true"
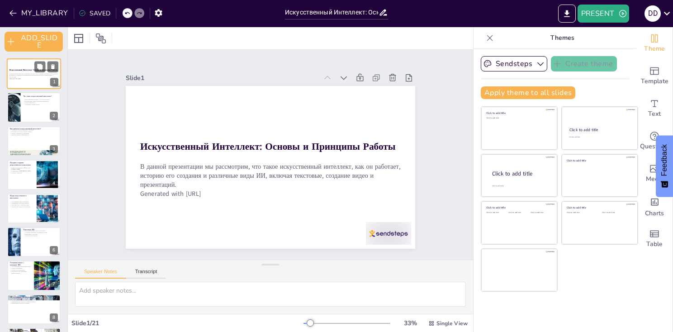
checkbox input "true"
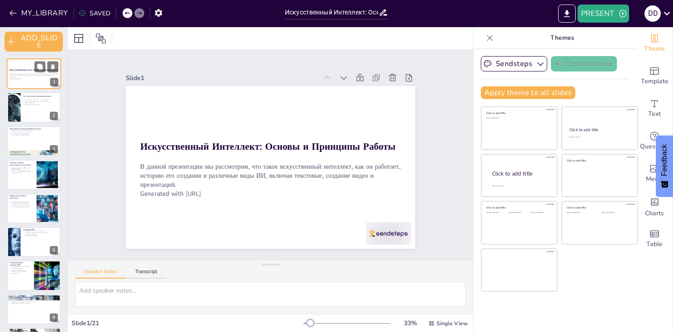
checkbox input "true"
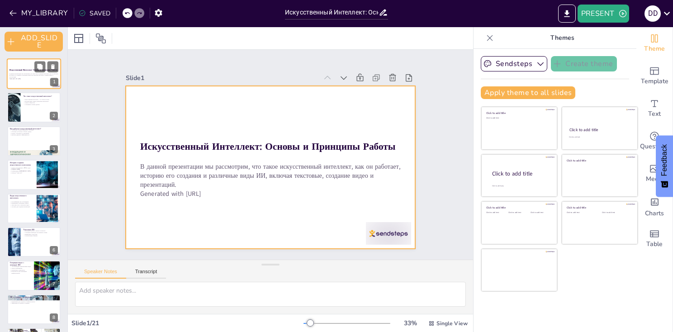
checkbox input "true"
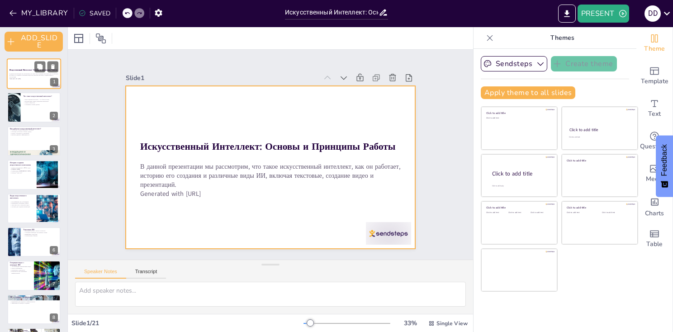
checkbox input "true"
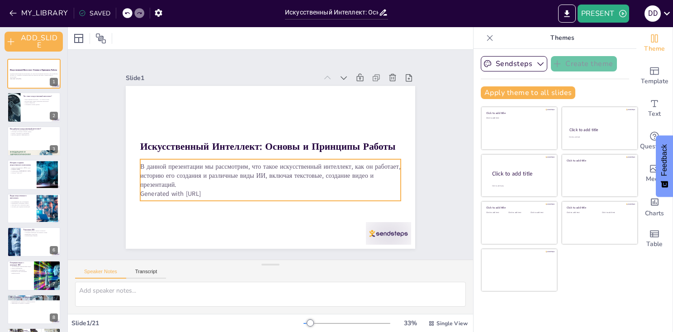
checkbox input "true"
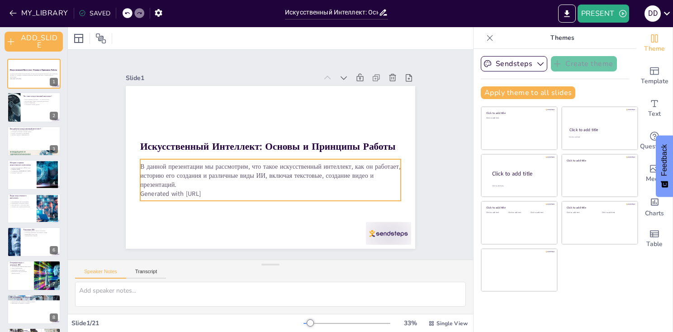
checkbox input "true"
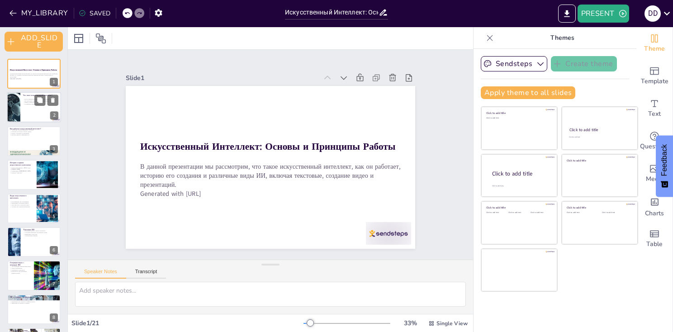
checkbox input "true"
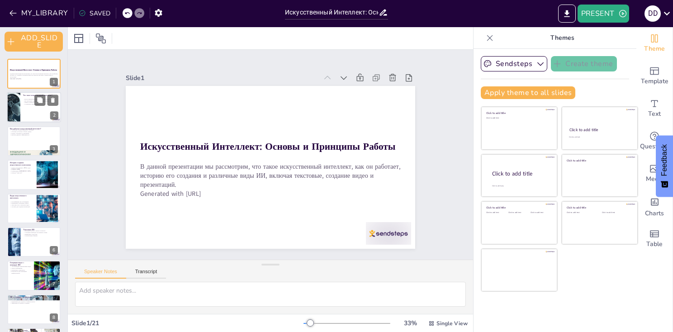
checkbox input "true"
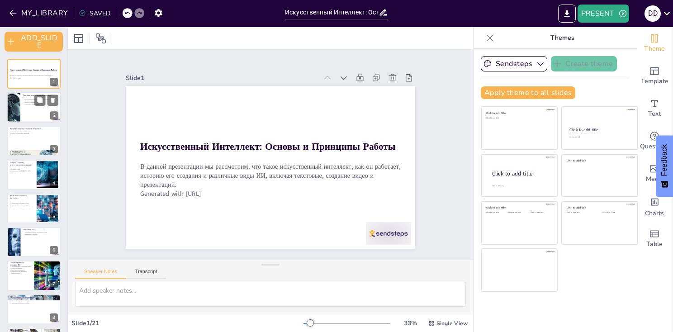
checkbox input "true"
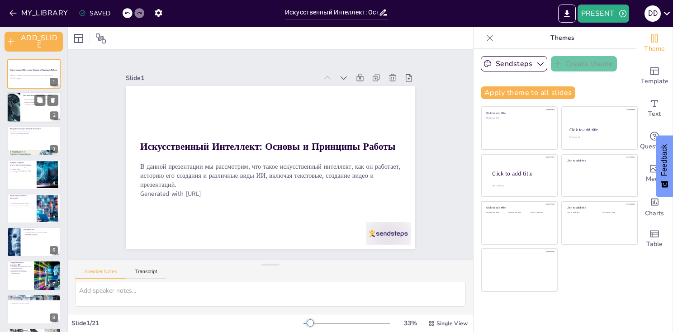
checkbox input "true"
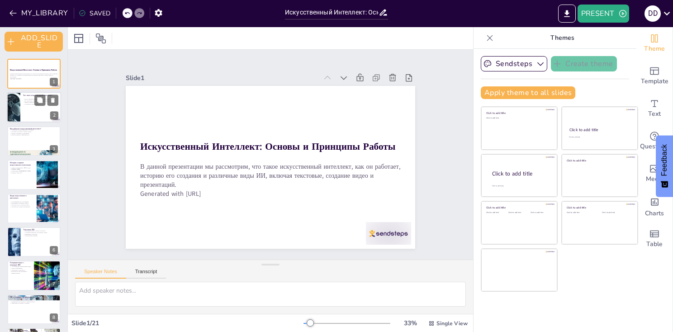
checkbox input "true"
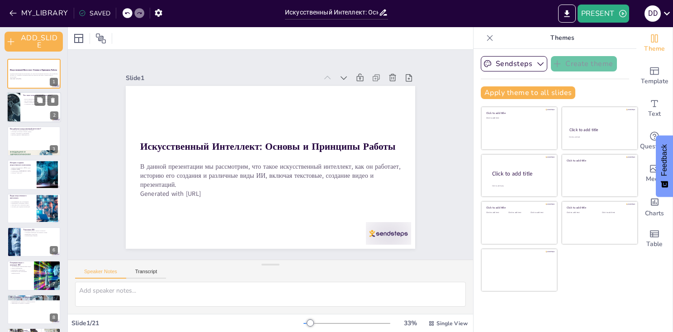
checkbox input "true"
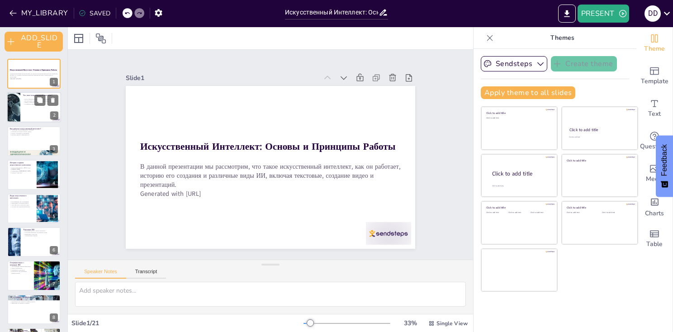
checkbox input "true"
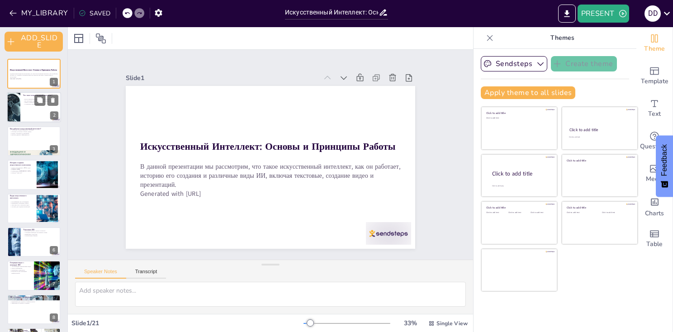
click at [31, 104] on p "Алгоритмы и анализ данных." at bounding box center [40, 105] width 35 height 2
type textarea "Loremipsumdol sitametco adipiscing elitseddo eiusmodtemp, incidid utlabore etdo…"
checkbox input "true"
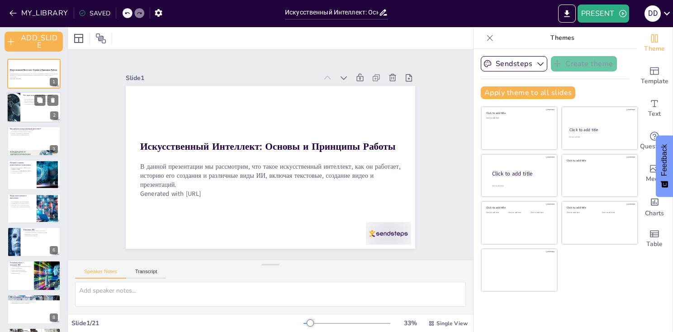
checkbox input "true"
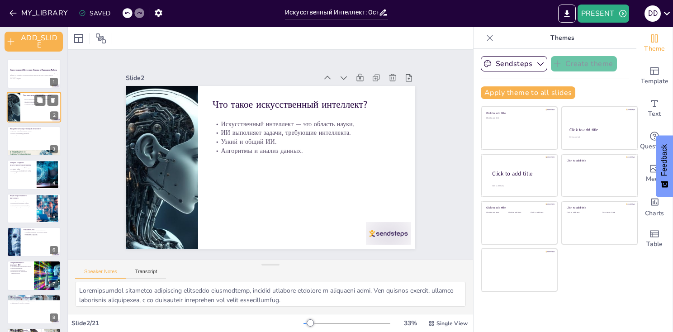
checkbox input "true"
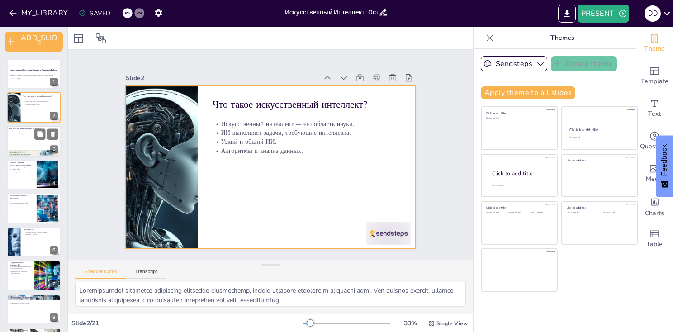
checkbox input "true"
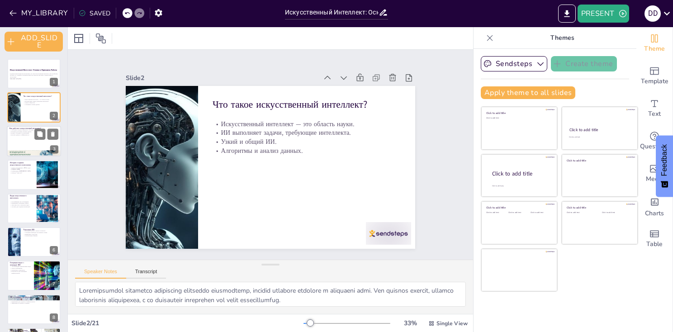
scroll to position [45, 0]
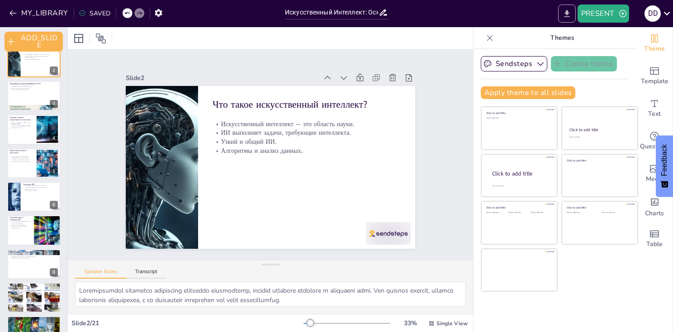
click at [566, 12] on icon "EXPORT_TO_POWERPOINT" at bounding box center [566, 13] width 5 height 7
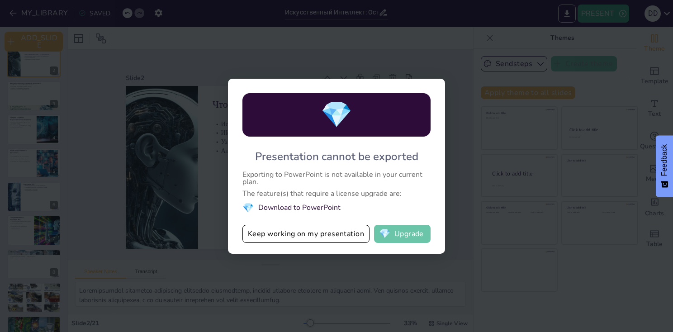
click at [398, 239] on button "💎 Upgrade" at bounding box center [402, 234] width 57 height 18
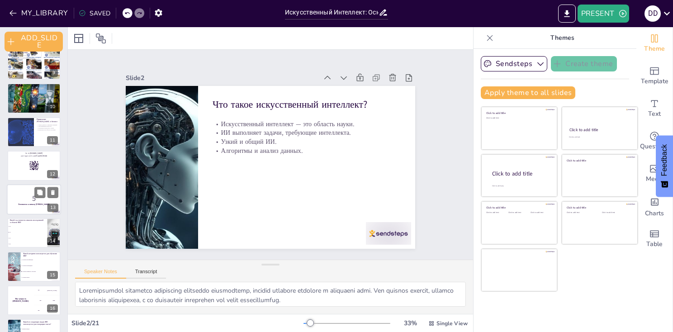
scroll to position [301, 0]
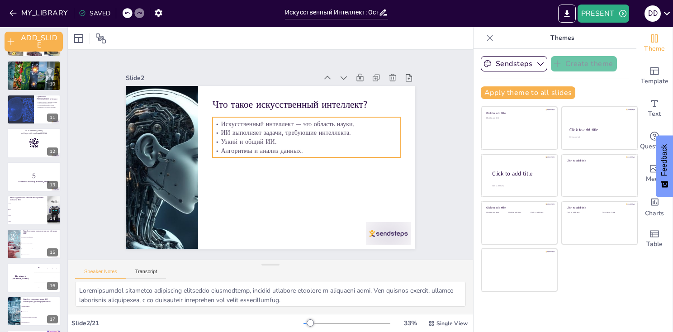
click at [262, 144] on p "Алгоритмы и анализ данных." at bounding box center [252, 186] width 118 height 157
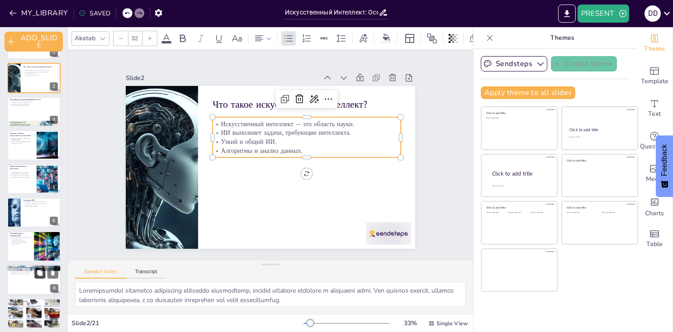
scroll to position [0, 0]
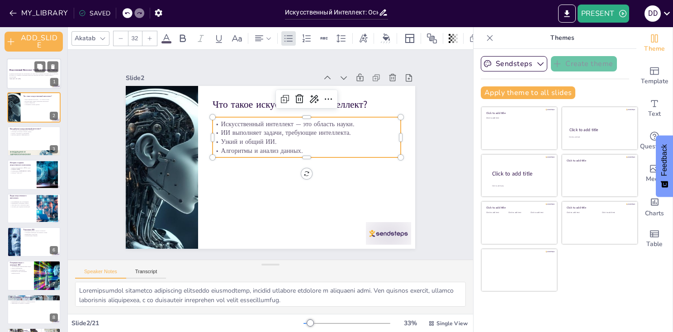
click at [40, 77] on p "В данной презентации мы рассмотрим, что такое искусственный интеллект, как он р…" at bounding box center [33, 75] width 49 height 5
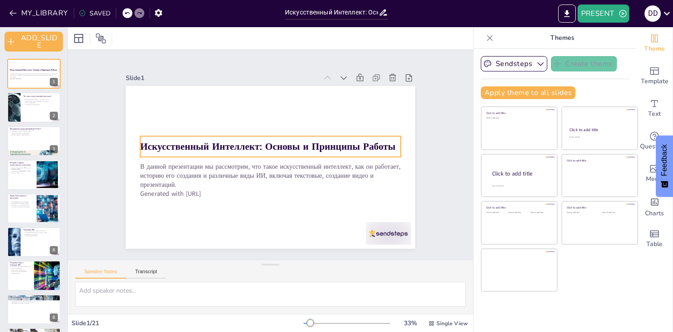
click at [182, 136] on div "Искусственный Интеллект: Основы и Принципы Работы" at bounding box center [276, 150] width 189 height 208
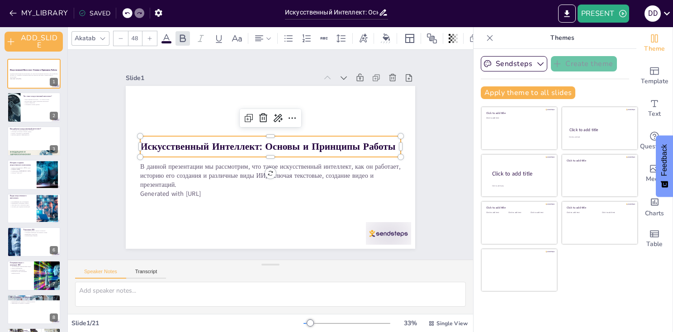
click at [192, 133] on div "Искусственный Интеллект: Основы и Принципы Работы" at bounding box center [277, 149] width 170 height 223
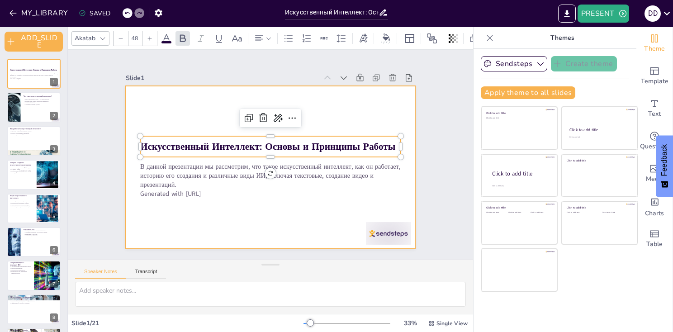
click at [301, 206] on div at bounding box center [261, 146] width 315 height 324
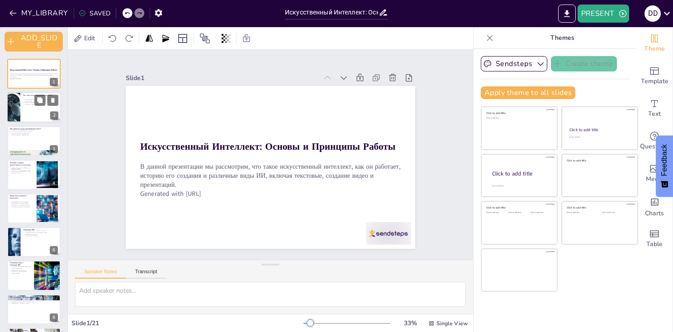
click at [34, 116] on div at bounding box center [34, 107] width 54 height 31
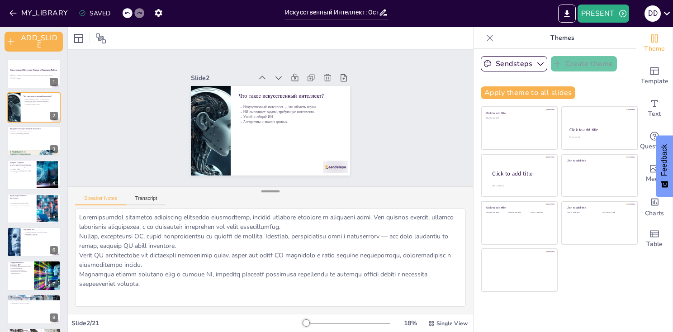
drag, startPoint x: 259, startPoint y: 265, endPoint x: 264, endPoint y: 190, distance: 74.8
click at [264, 190] on div at bounding box center [270, 191] width 18 height 9
drag, startPoint x: 212, startPoint y: 289, endPoint x: 129, endPoint y: 230, distance: 101.4
click at [129, 230] on textarea at bounding box center [270, 256] width 391 height 99
click at [177, 245] on textarea at bounding box center [270, 256] width 391 height 99
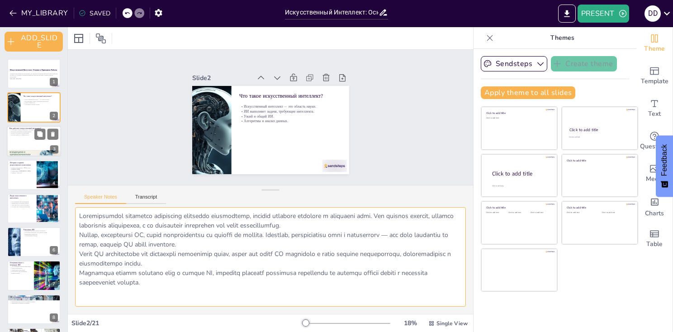
click at [24, 138] on div at bounding box center [34, 141] width 54 height 31
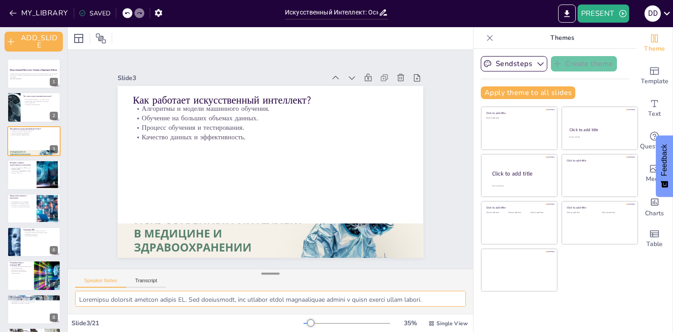
drag, startPoint x: 271, startPoint y: 187, endPoint x: 266, endPoint y: 276, distance: 89.2
click at [266, 279] on div "Speaker Notes Transcript" at bounding box center [270, 291] width 405 height 45
click at [25, 186] on div at bounding box center [34, 174] width 54 height 31
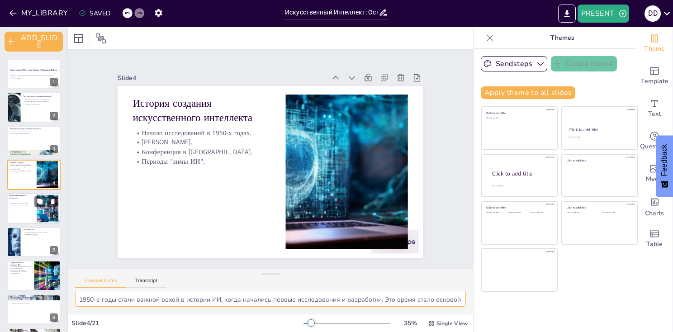
click at [22, 207] on div "Классификация ИИ по функциям. Применение в различных сферах. Текстовые ИИ и ген…" at bounding box center [21, 204] width 24 height 10
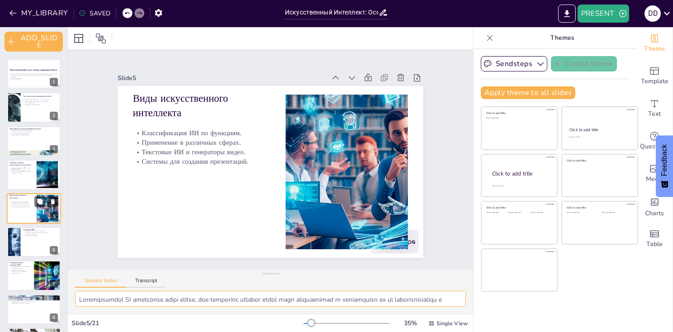
scroll to position [16, 0]
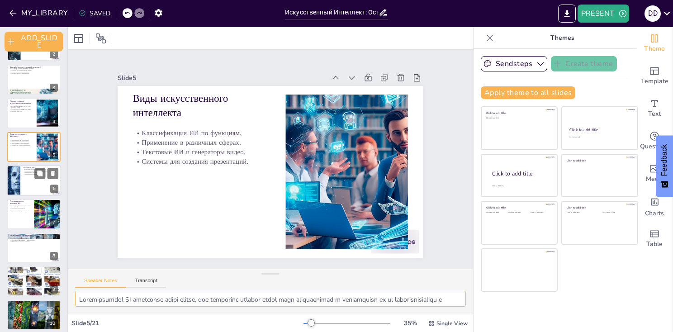
click at [29, 191] on div at bounding box center [34, 180] width 54 height 31
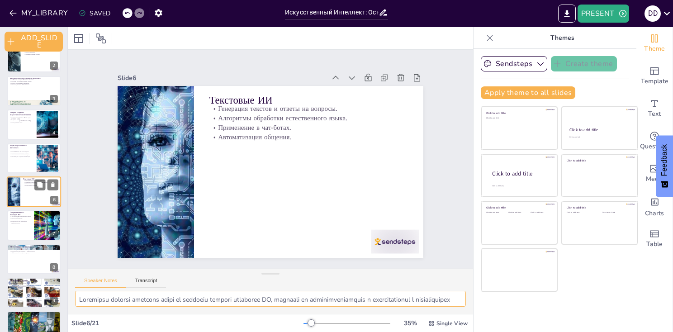
scroll to position [95, 0]
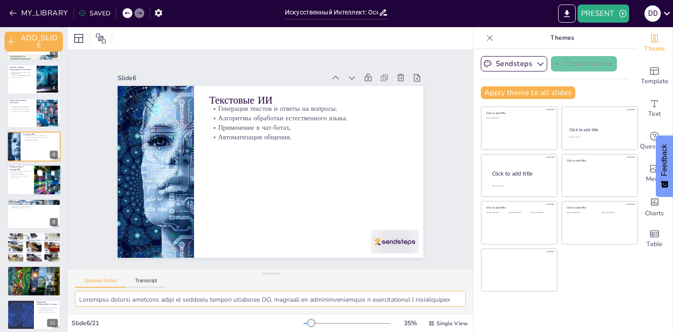
click at [33, 191] on div at bounding box center [34, 180] width 54 height 31
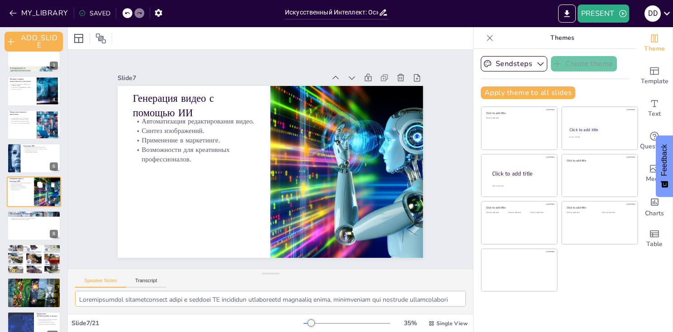
scroll to position [129, 0]
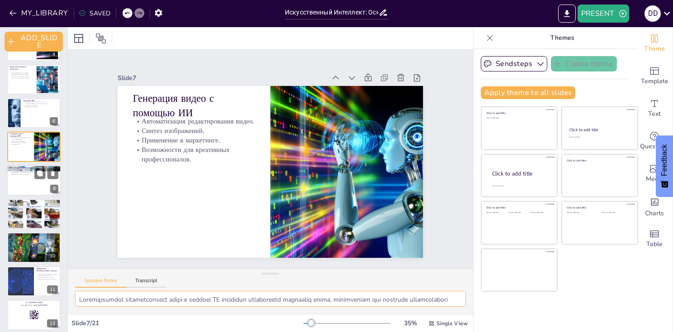
click at [36, 188] on div at bounding box center [34, 180] width 54 height 31
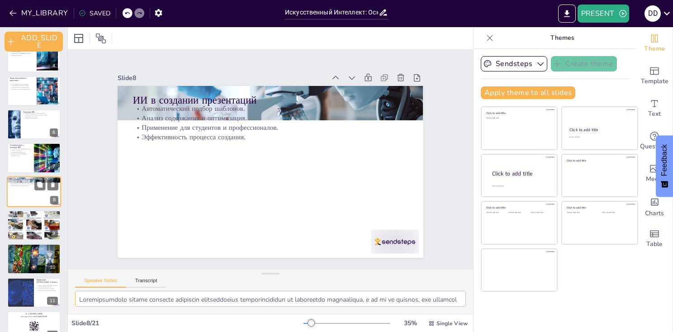
scroll to position [163, 0]
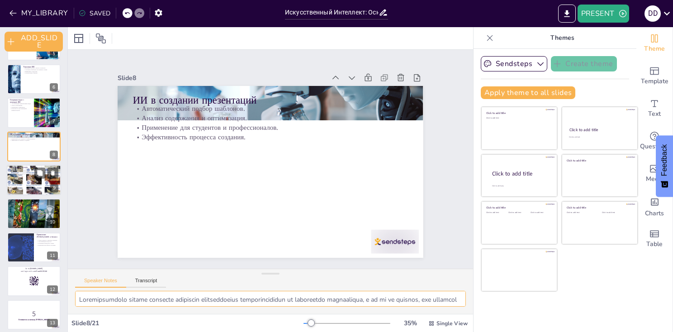
click at [43, 190] on div at bounding box center [34, 180] width 54 height 38
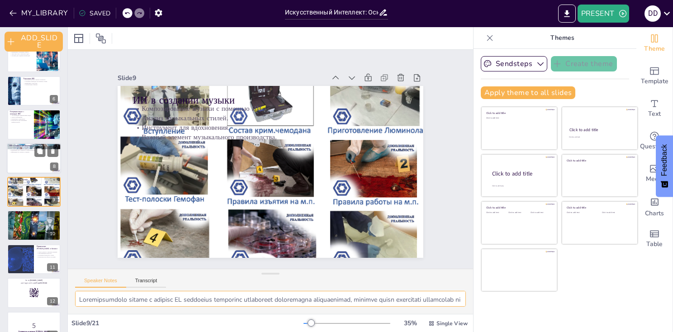
click at [28, 166] on div at bounding box center [34, 158] width 54 height 31
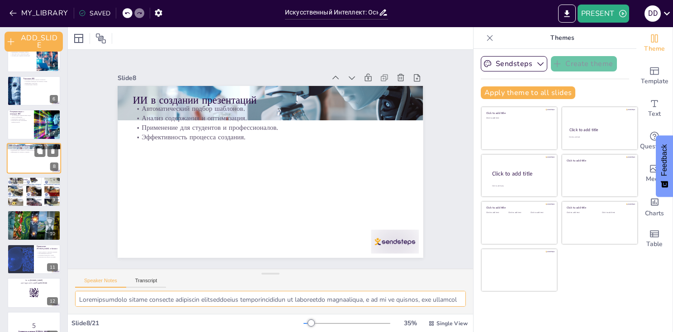
scroll to position [118, 0]
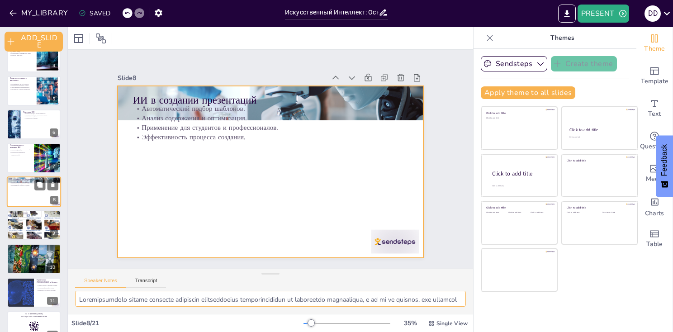
click at [25, 203] on div at bounding box center [34, 191] width 54 height 31
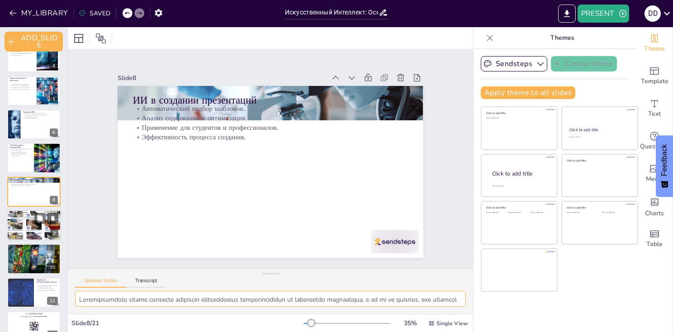
click at [20, 229] on div at bounding box center [34, 225] width 54 height 38
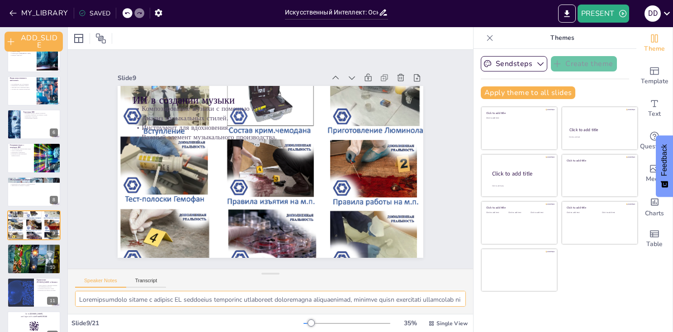
scroll to position [151, 0]
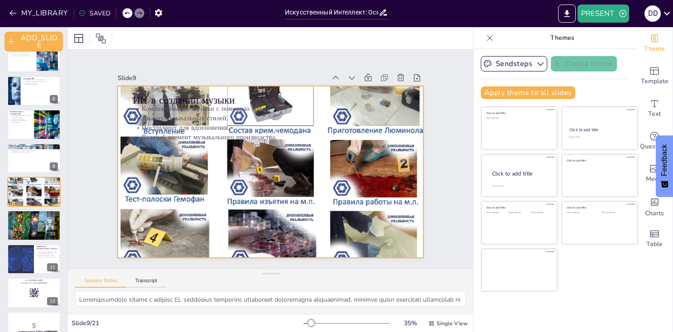
click at [300, 180] on div at bounding box center [274, 147] width 357 height 300
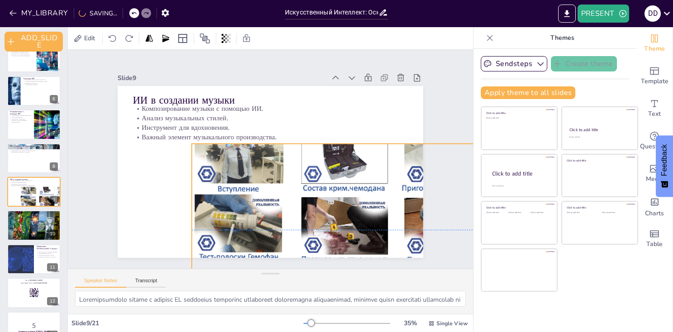
drag, startPoint x: 275, startPoint y: 174, endPoint x: 366, endPoint y: 238, distance: 111.7
click at [357, 238] on div at bounding box center [174, 125] width 367 height 322
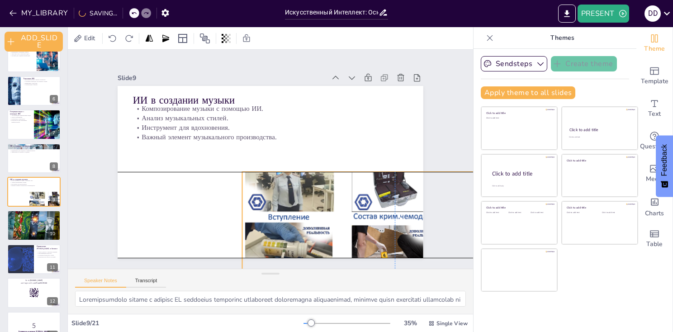
drag, startPoint x: 331, startPoint y: 200, endPoint x: 362, endPoint y: 222, distance: 37.6
click at [362, 222] on div at bounding box center [372, 281] width 344 height 275
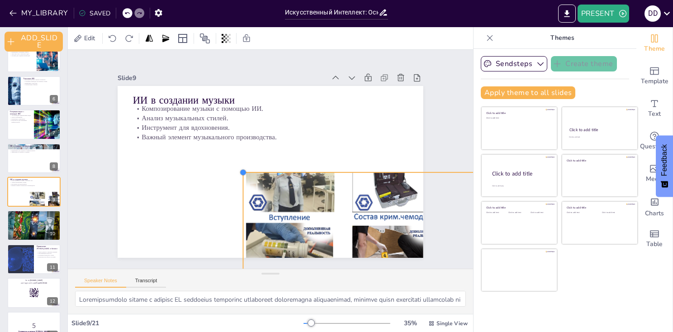
click at [234, 173] on div "ИИ в создании музыки Композирование музыки с помощью ИИ. Анализ музыкальных сти…" at bounding box center [258, 163] width 258 height 344
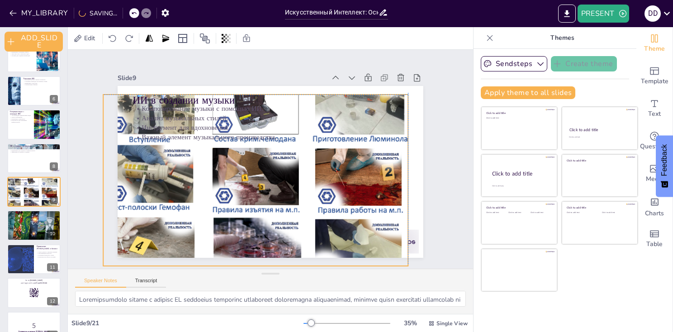
drag, startPoint x: 298, startPoint y: 200, endPoint x: 183, endPoint y: 179, distance: 117.7
click at [175, 177] on div at bounding box center [267, 134] width 370 height 364
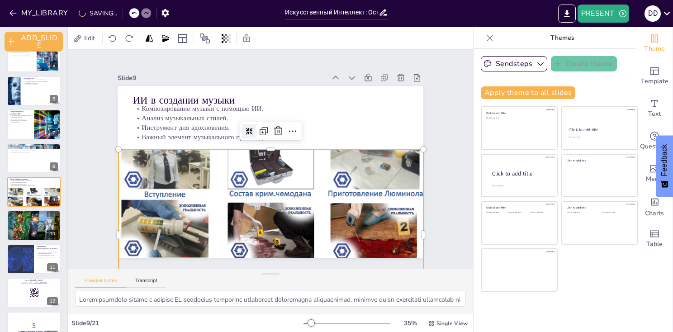
click at [265, 123] on icon at bounding box center [270, 124] width 10 height 10
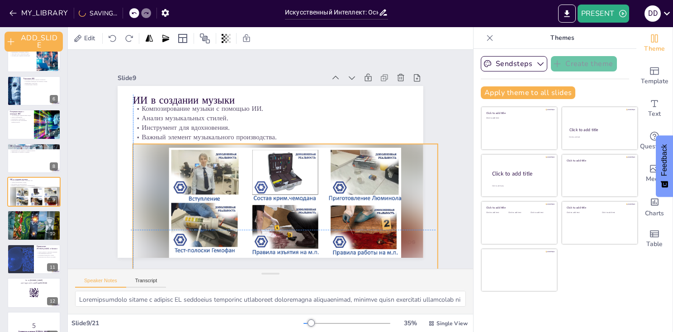
drag, startPoint x: 246, startPoint y: 185, endPoint x: 259, endPoint y: 176, distance: 14.7
click at [259, 176] on div at bounding box center [200, 144] width 280 height 348
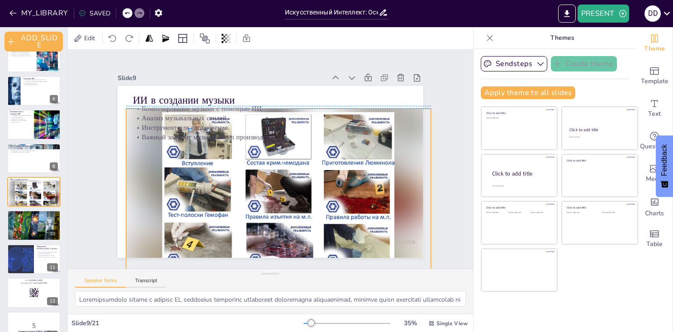
drag, startPoint x: 281, startPoint y: 199, endPoint x: 274, endPoint y: 161, distance: 38.6
click at [274, 161] on div at bounding box center [241, 181] width 280 height 348
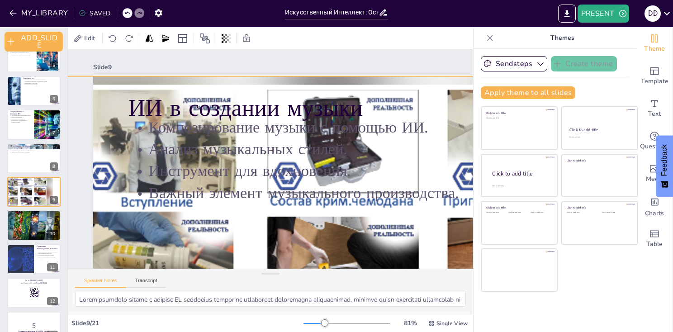
drag, startPoint x: 311, startPoint y: 232, endPoint x: 172, endPoint y: 194, distance: 143.9
click at [255, 190] on div "ИИ в создании музыки Композирование музыки с помощью ИИ. Анализ музыкальных сти…" at bounding box center [430, 268] width 351 height 609
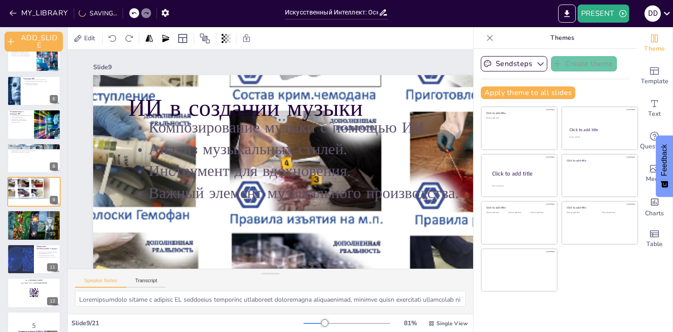
drag, startPoint x: 310, startPoint y: 232, endPoint x: 298, endPoint y: 117, distance: 115.5
click at [298, 117] on div "ИИ в создании музыки Композирование музыки с помощью ИИ. Анализ музыкальных сти…" at bounding box center [460, 193] width 568 height 413
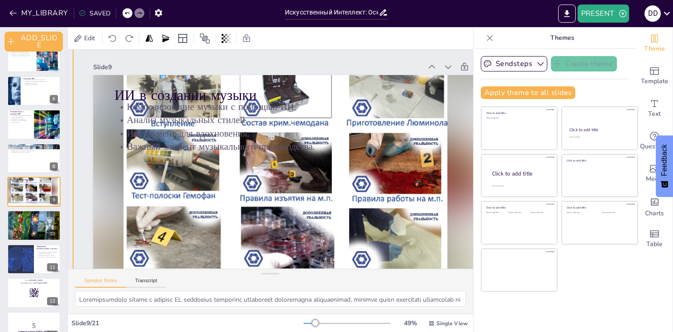
drag, startPoint x: 260, startPoint y: 188, endPoint x: 268, endPoint y: 215, distance: 28.3
click at [268, 215] on div at bounding box center [269, 177] width 391 height 486
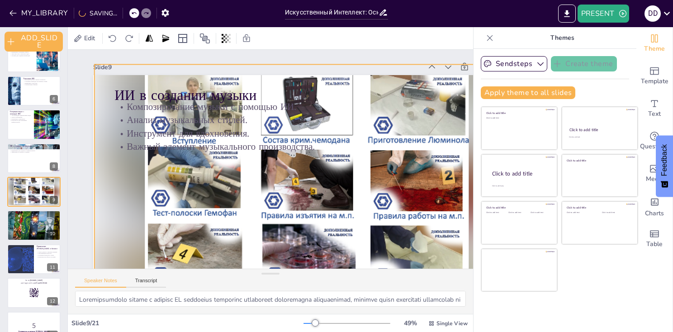
drag, startPoint x: 265, startPoint y: 204, endPoint x: 297, endPoint y: 215, distance: 33.6
click at [297, 215] on div at bounding box center [281, 202] width 476 height 462
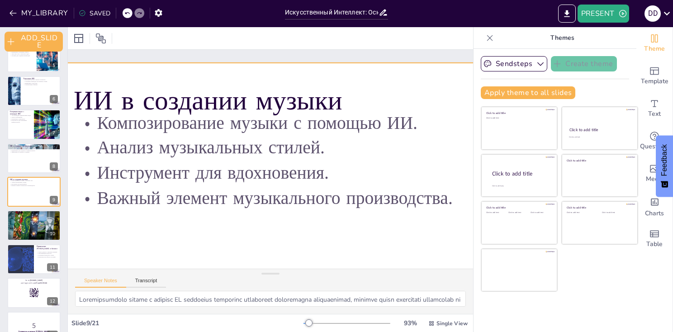
scroll to position [0, 0]
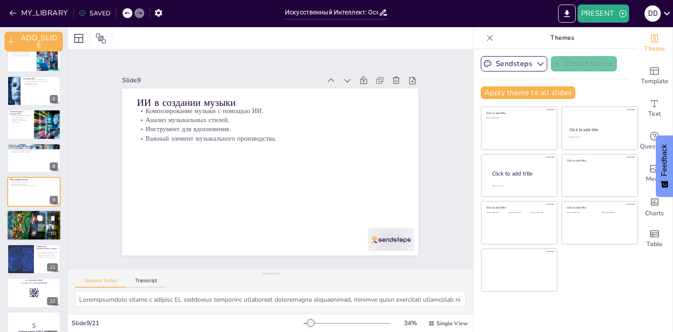
click at [38, 227] on div at bounding box center [34, 225] width 55 height 31
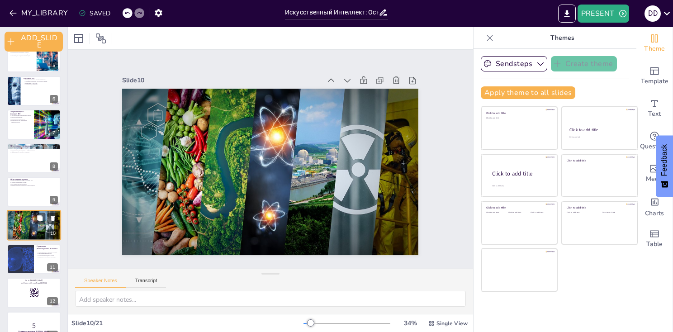
scroll to position [185, 0]
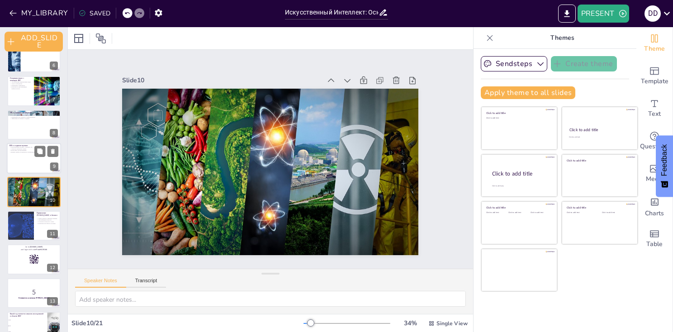
click at [29, 170] on div at bounding box center [34, 158] width 54 height 31
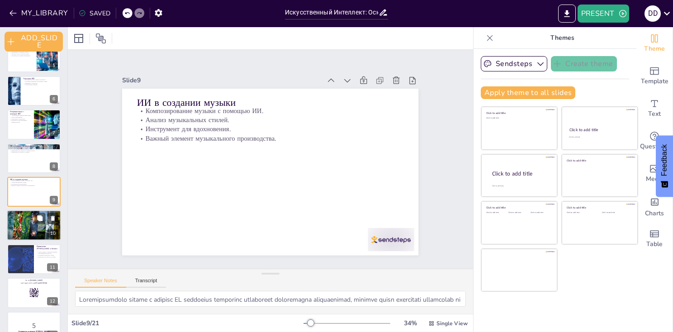
click at [33, 222] on div at bounding box center [34, 225] width 55 height 31
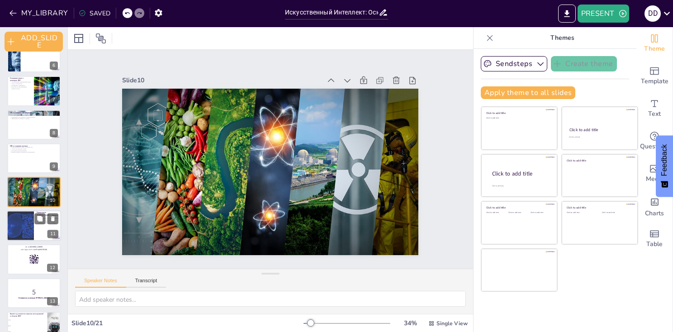
click at [33, 228] on div at bounding box center [20, 225] width 51 height 31
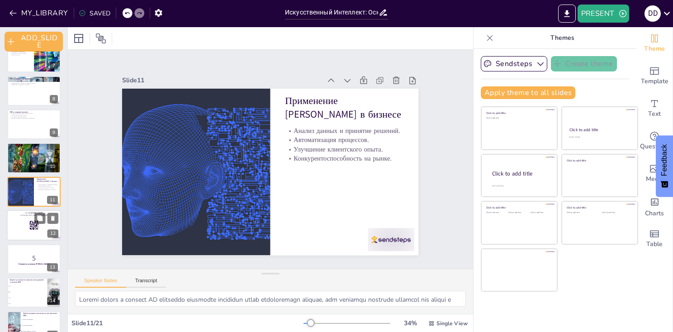
click at [30, 237] on div at bounding box center [34, 225] width 54 height 31
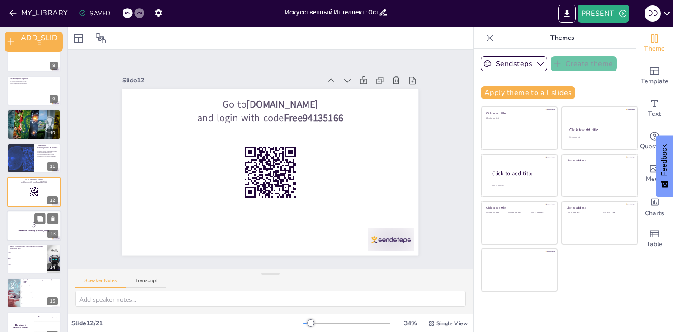
click at [24, 237] on div at bounding box center [34, 225] width 54 height 31
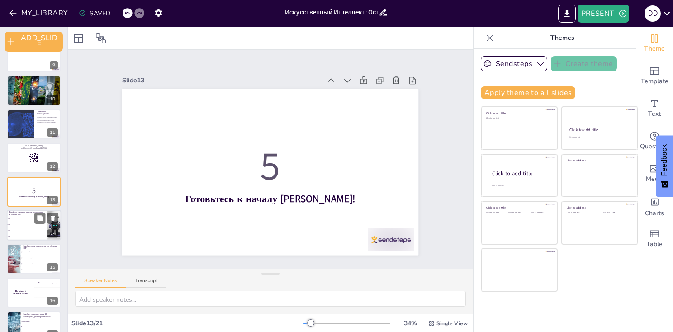
click at [23, 220] on li "1940" at bounding box center [27, 219] width 41 height 6
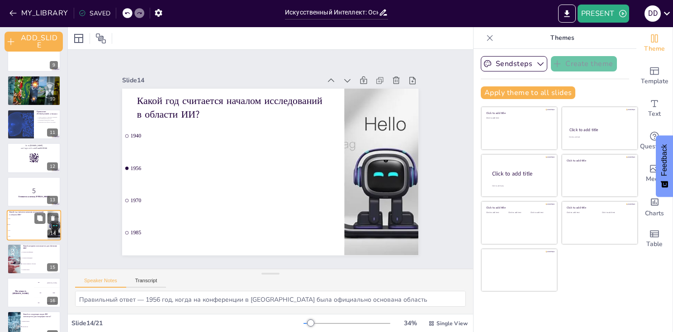
scroll to position [319, 0]
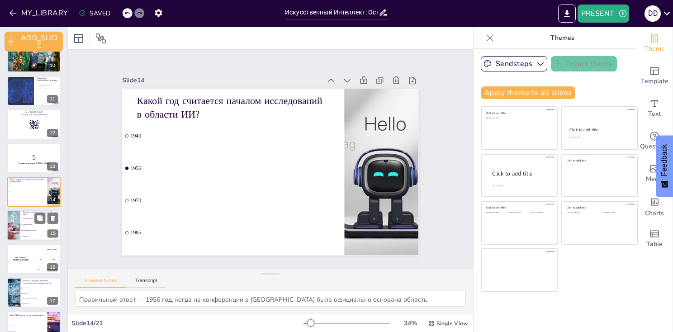
click at [18, 233] on div at bounding box center [14, 225] width 46 height 31
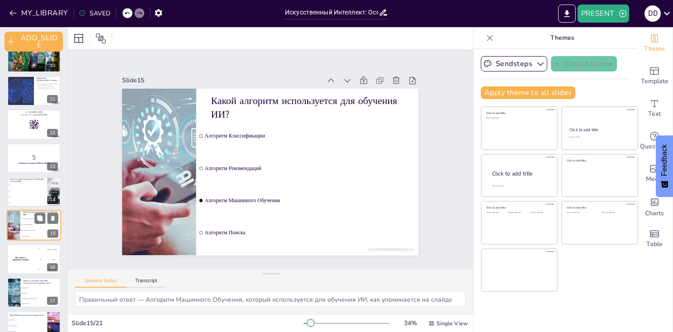
scroll to position [353, 0]
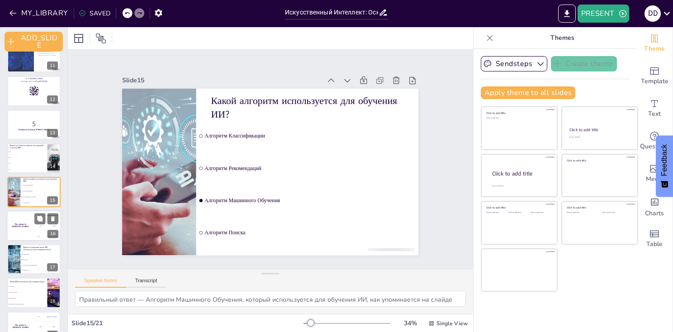
click at [21, 235] on div "The winner is Niels 🏆" at bounding box center [20, 225] width 27 height 31
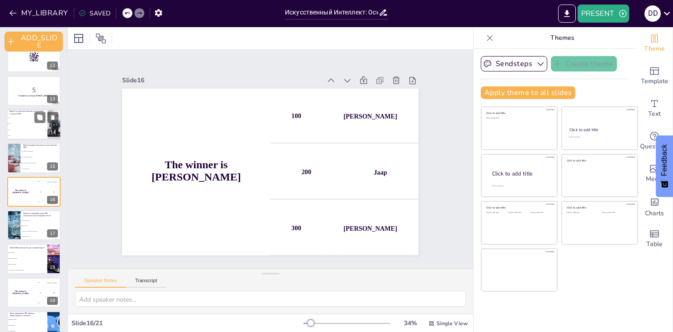
click at [26, 126] on li "1956" at bounding box center [27, 124] width 41 height 6
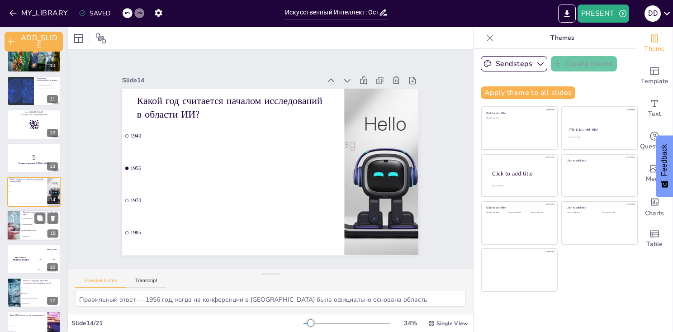
click at [22, 232] on li "Алгоритм Машинного Обучения" at bounding box center [40, 231] width 41 height 6
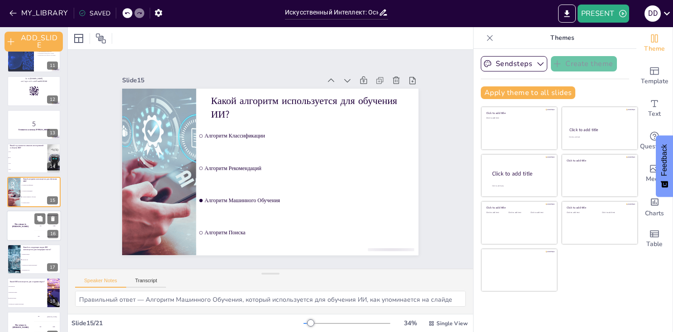
click at [33, 235] on div "The winner is Niels 🏆" at bounding box center [20, 225] width 27 height 31
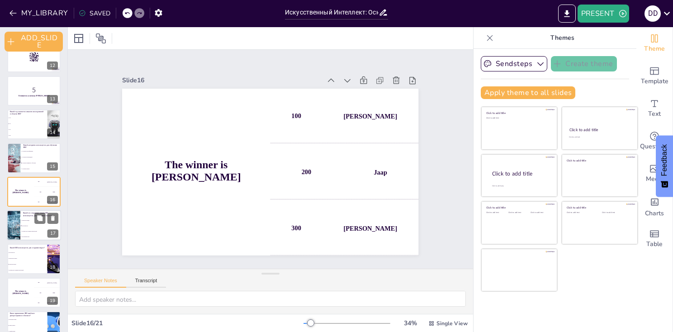
click at [21, 237] on input "checkbox" at bounding box center [21, 237] width 0 height 0
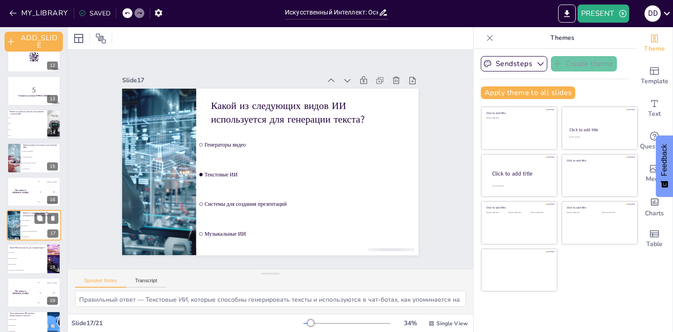
scroll to position [420, 0]
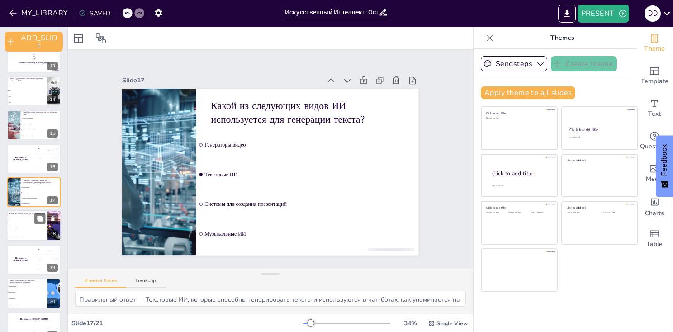
click at [28, 234] on li "Системы для создания презентаций" at bounding box center [27, 237] width 41 height 6
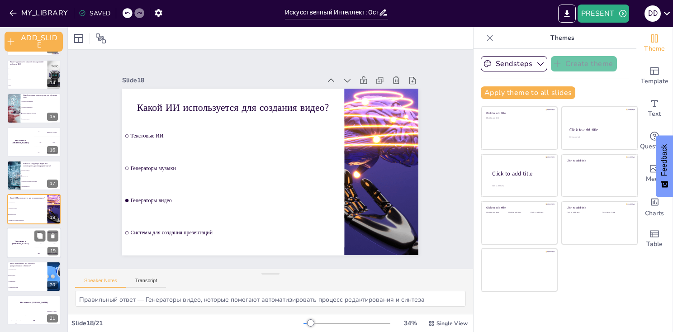
click at [24, 244] on div "The winner is Niels 🏆" at bounding box center [20, 242] width 27 height 31
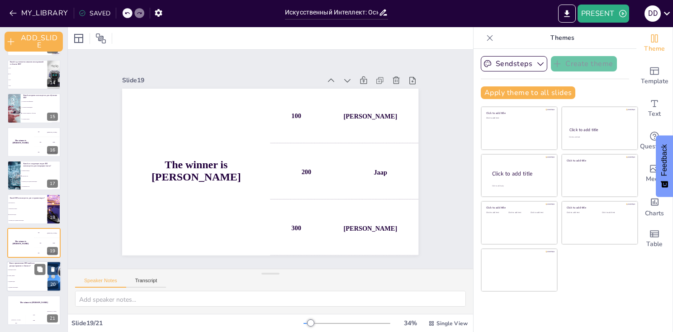
click at [24, 289] on li "Создание презентаций" at bounding box center [27, 288] width 41 height 6
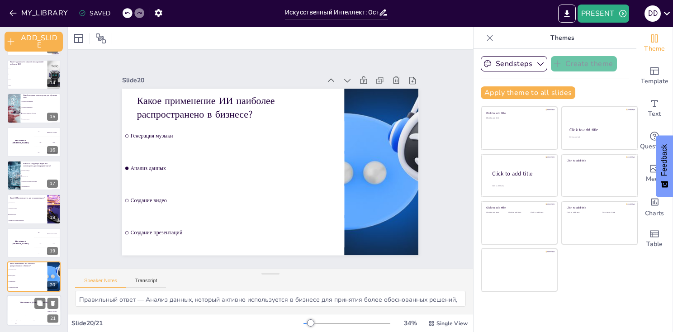
click at [28, 318] on div "200" at bounding box center [34, 320] width 18 height 10
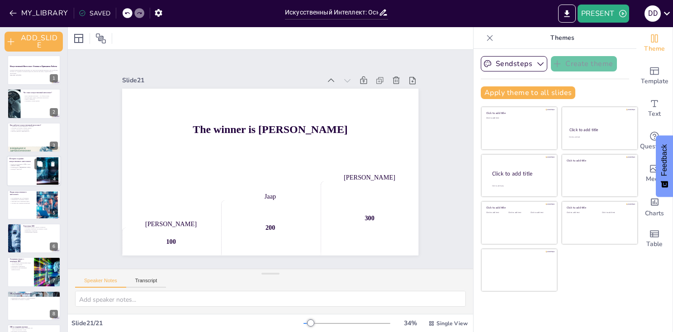
scroll to position [0, 0]
